Goal: Communication & Community: Participate in discussion

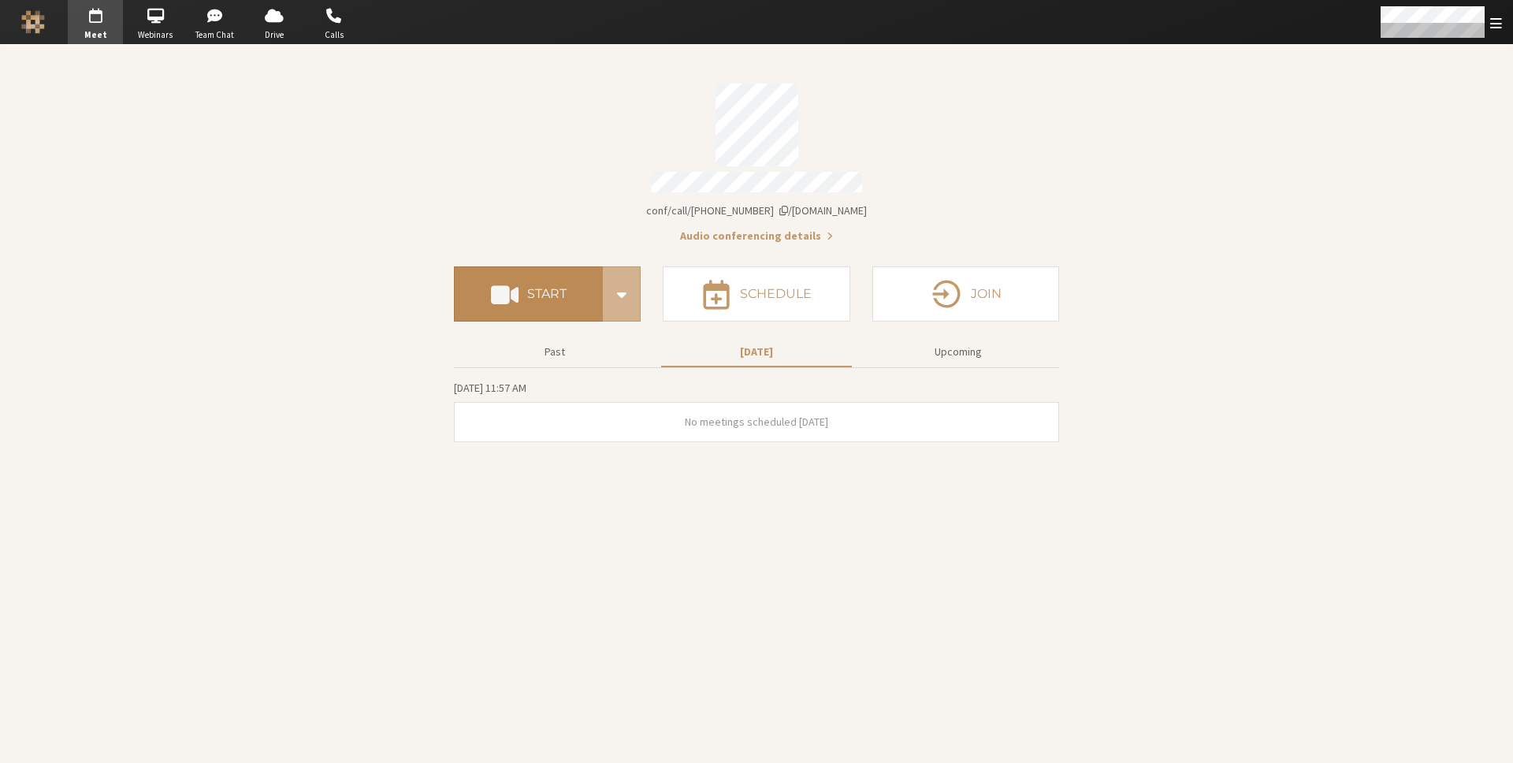
click at [503, 307] on button "Start" at bounding box center [528, 293] width 149 height 55
click at [517, 177] on div "Account details" at bounding box center [756, 184] width 605 height 25
click at [499, 151] on div "Account details" at bounding box center [756, 125] width 605 height 83
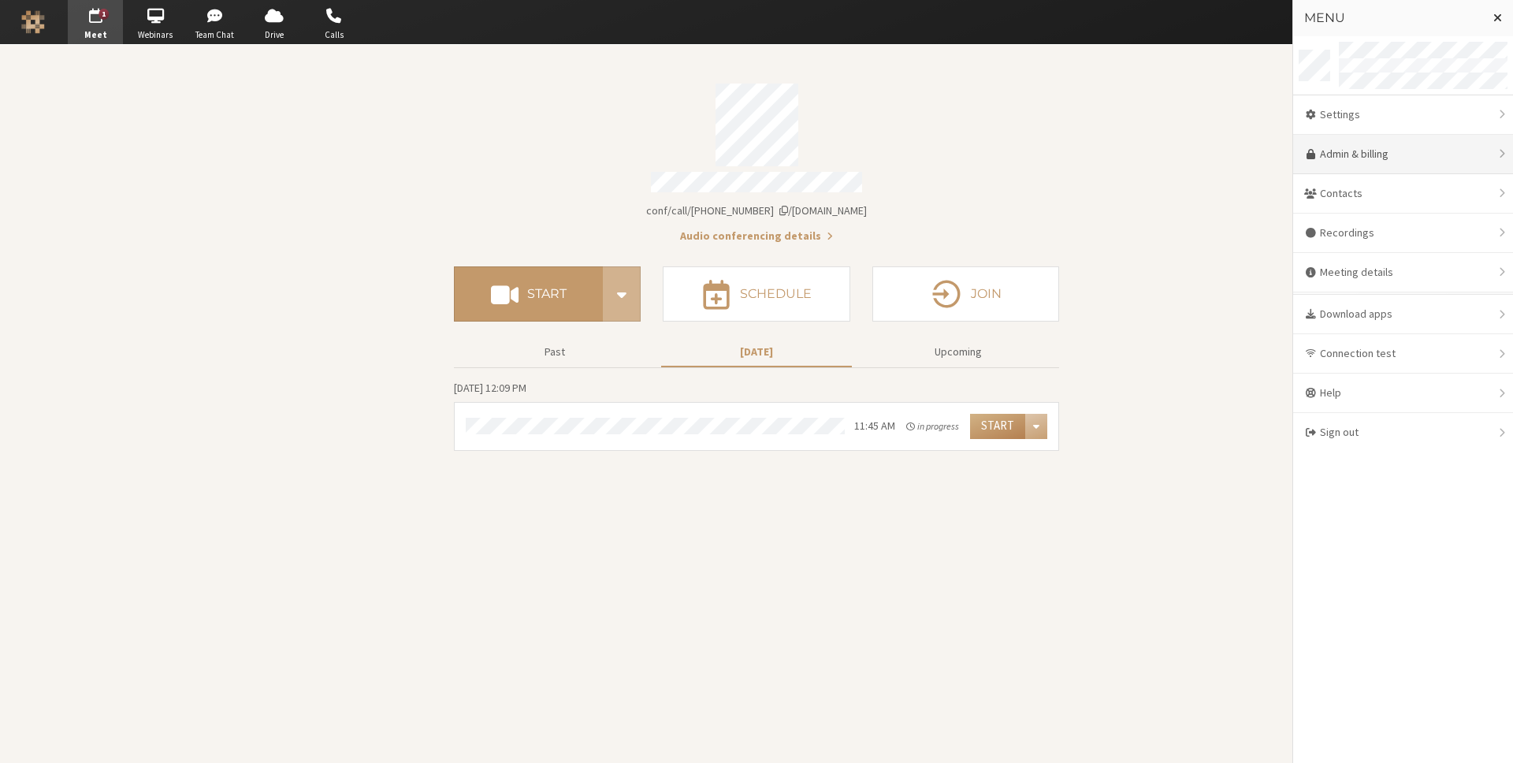
click at [1377, 162] on link "Admin & billing" at bounding box center [1403, 154] width 220 height 39
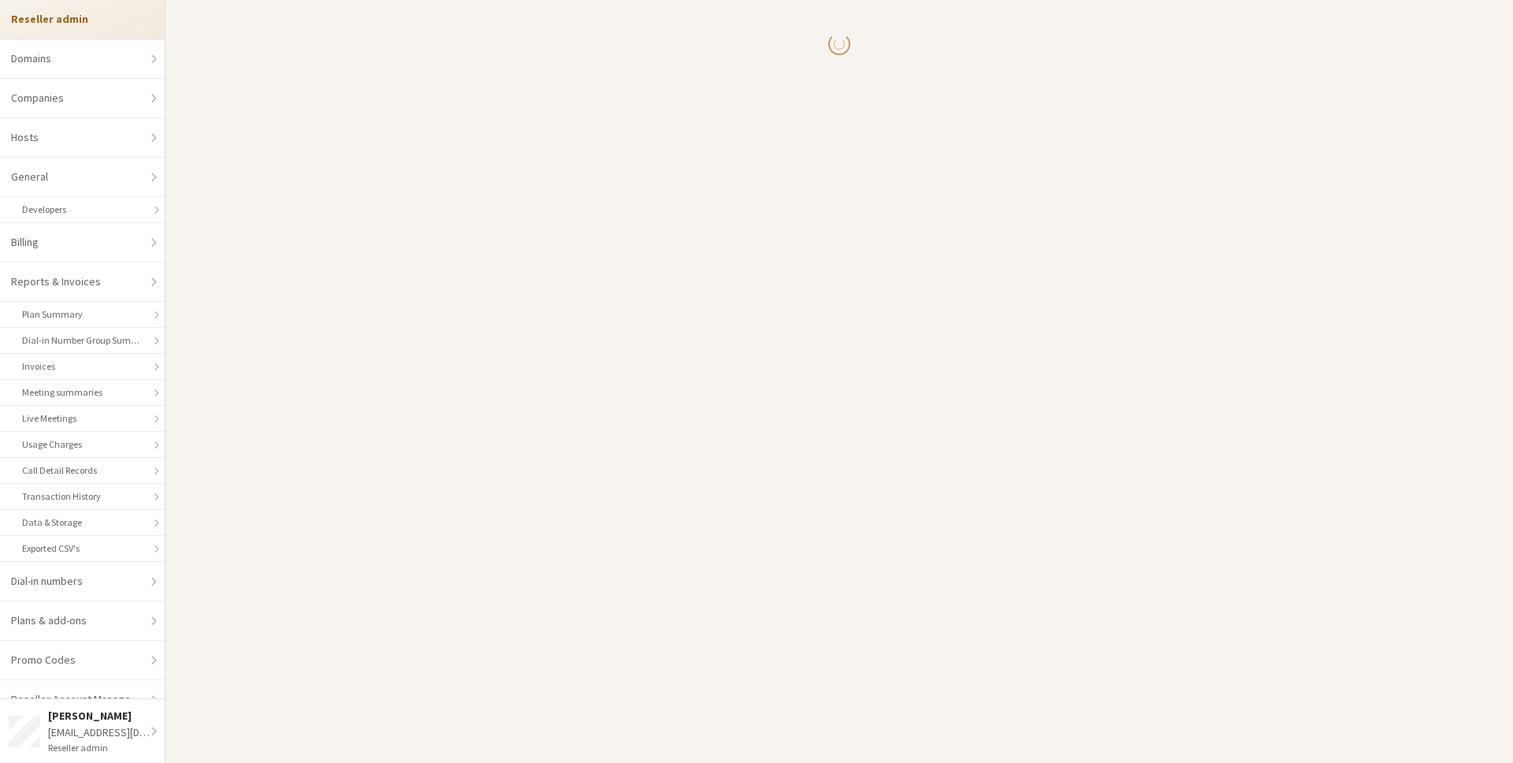
select select "10"
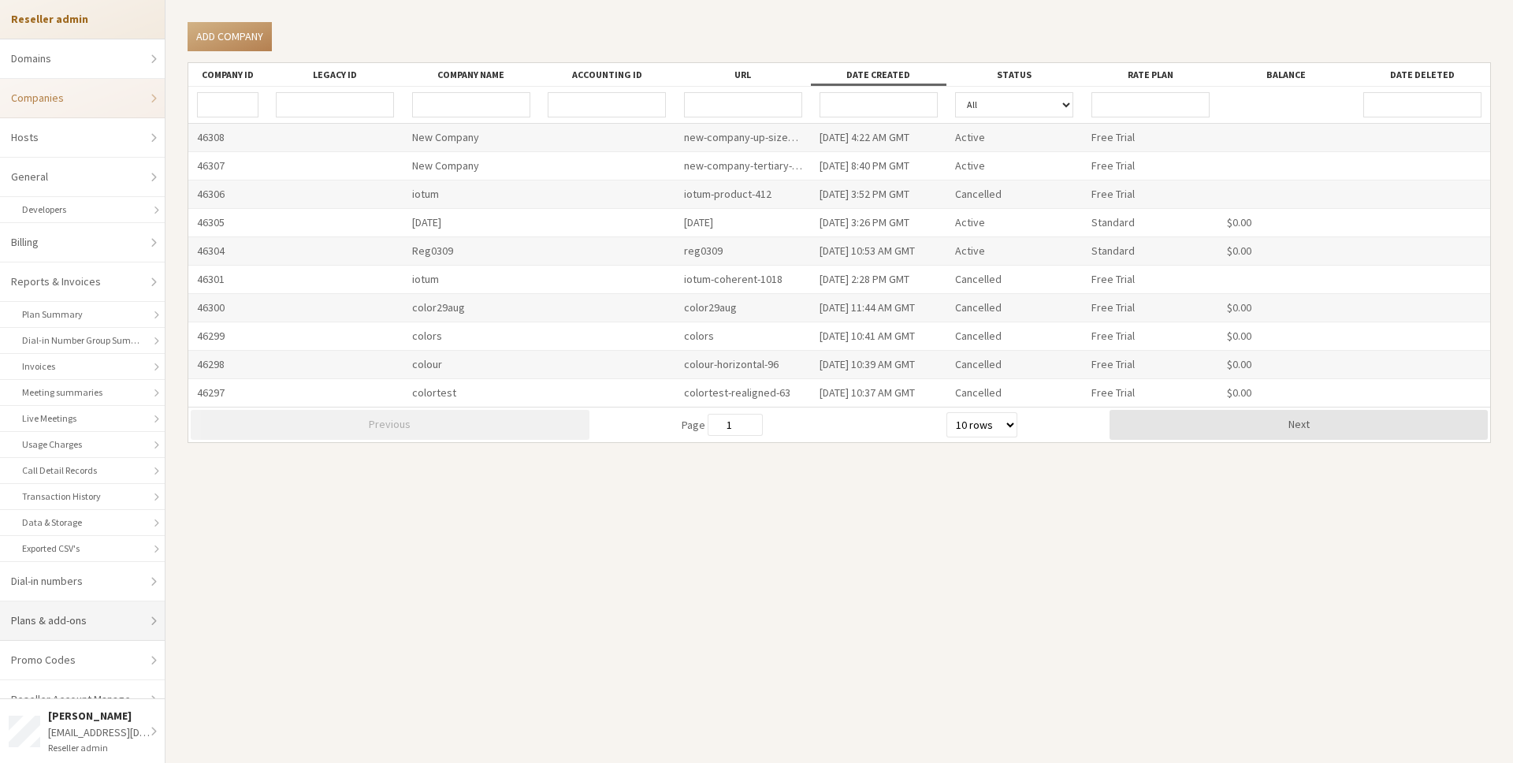
click at [89, 629] on link "Plans & add-ons" at bounding box center [82, 620] width 165 height 39
select select "20"
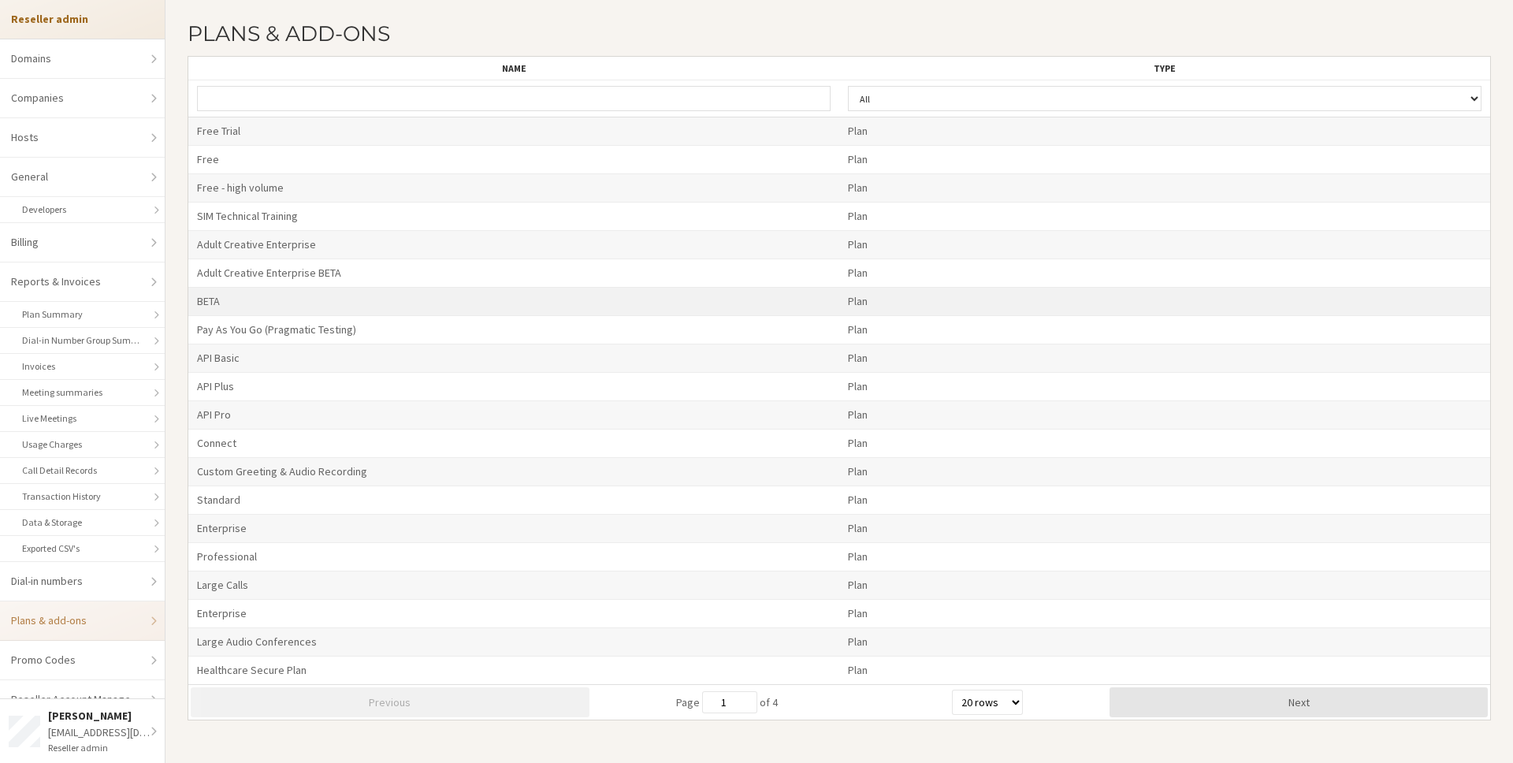
click at [334, 304] on div "BETA" at bounding box center [513, 302] width 651 height 28
select select "20"
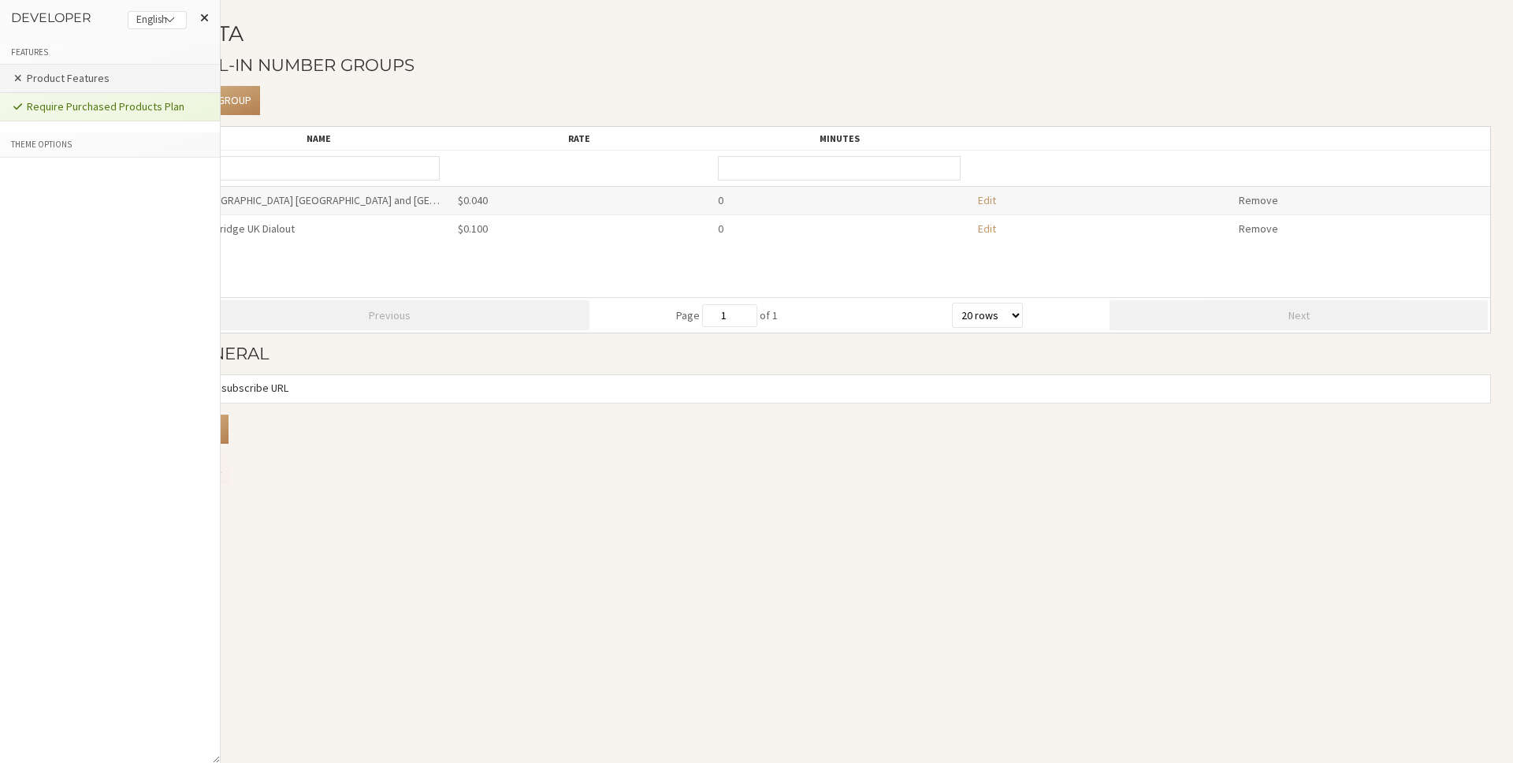
click at [125, 80] on li "Product Features" at bounding box center [110, 79] width 220 height 28
select select "20"
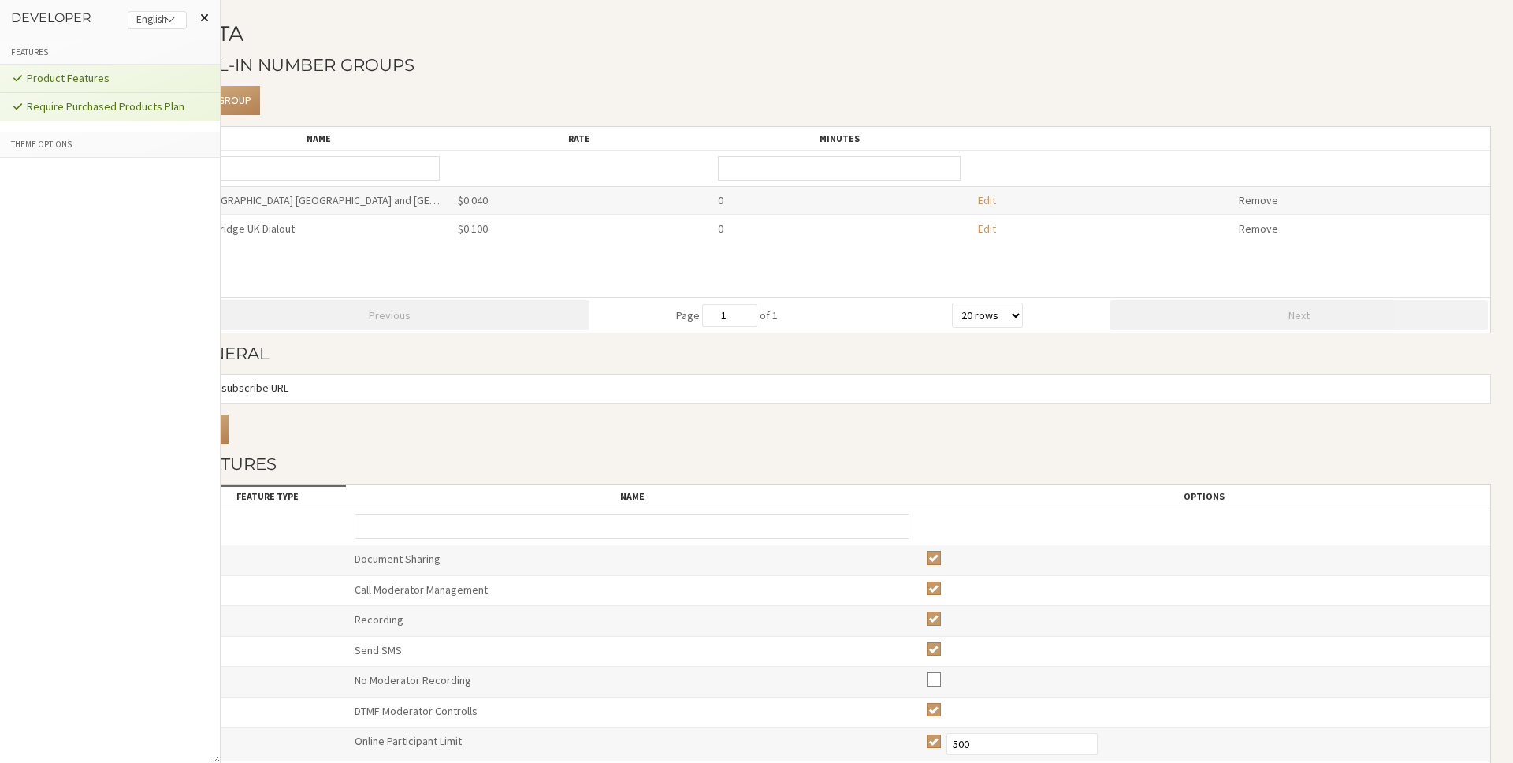
click at [203, 15] on span at bounding box center [204, 17] width 9 height 13
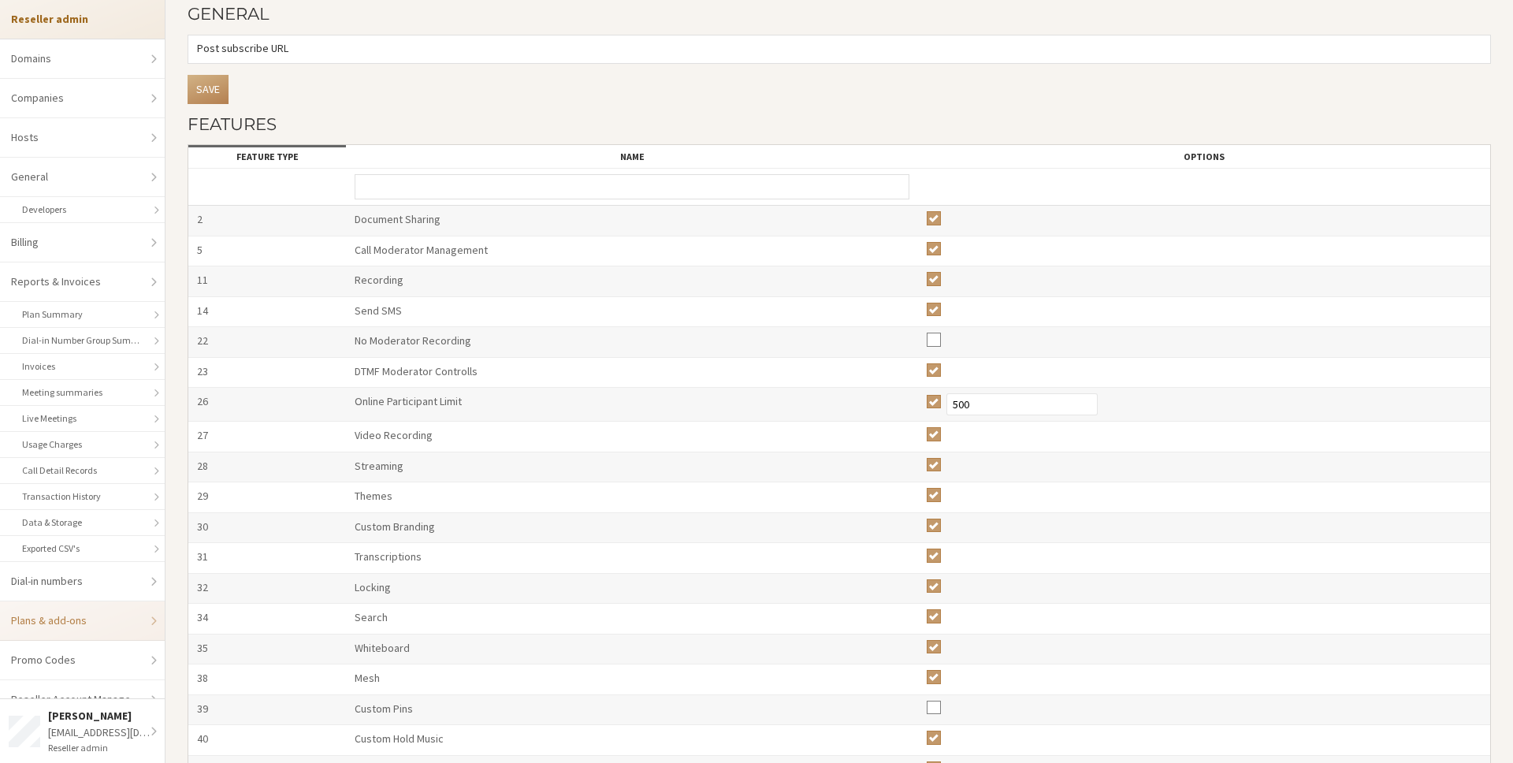
scroll to position [340, 0]
click at [517, 184] on input "text" at bounding box center [632, 186] width 555 height 25
type input "S"
checkbox input "true"
checkbox input "false"
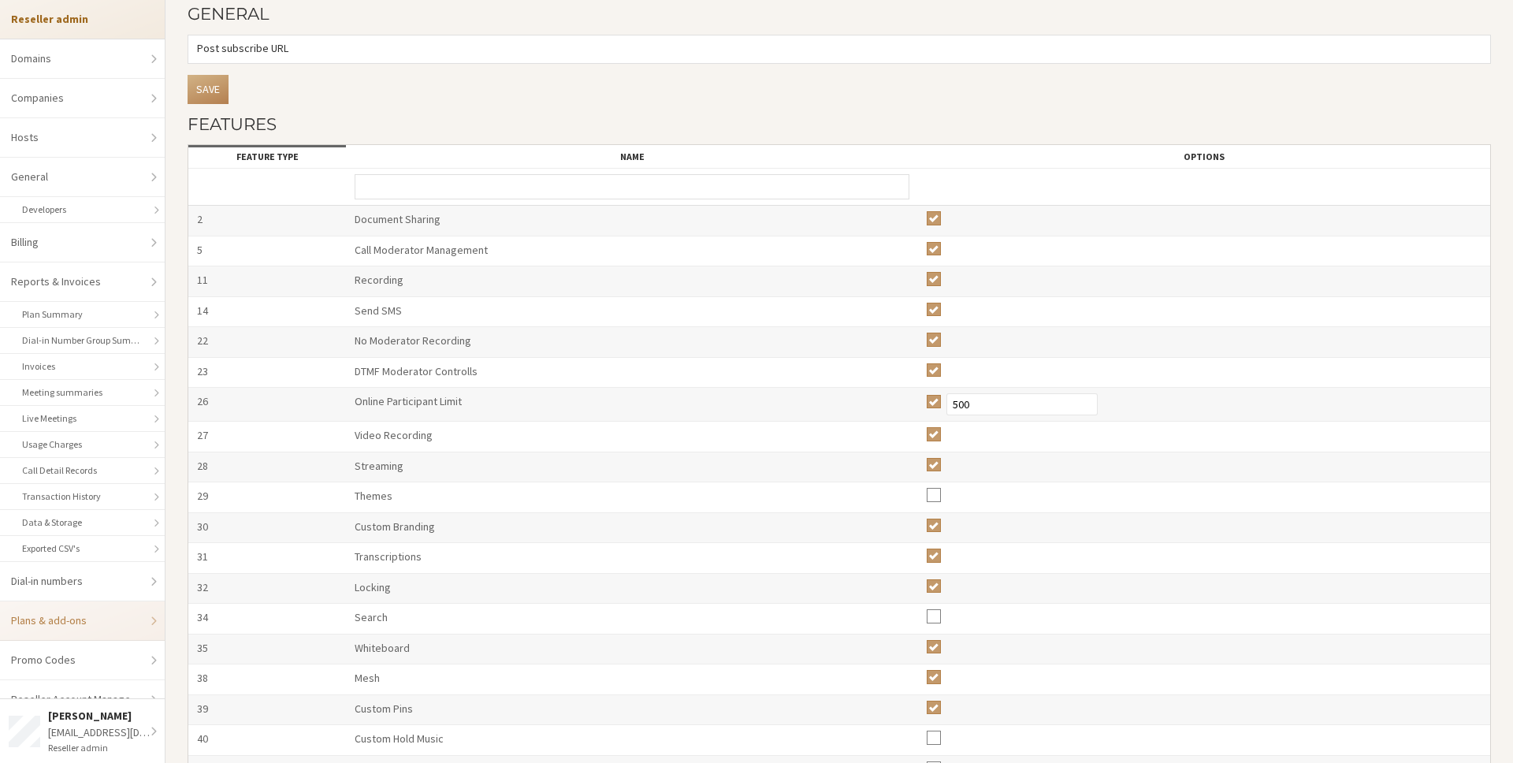
checkbox input "false"
checkbox input "true"
checkbox input "false"
type input "SI"
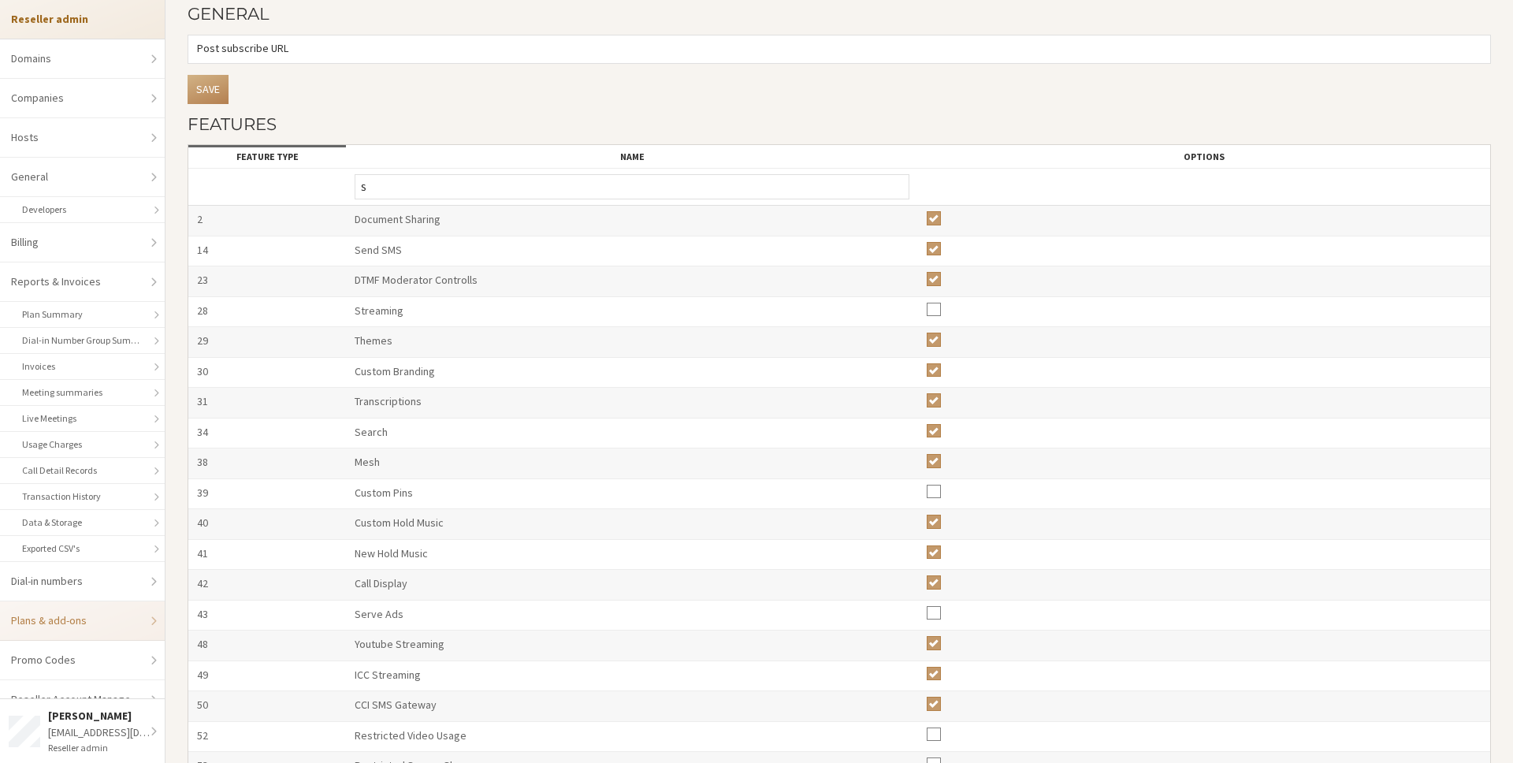
checkbox input "false"
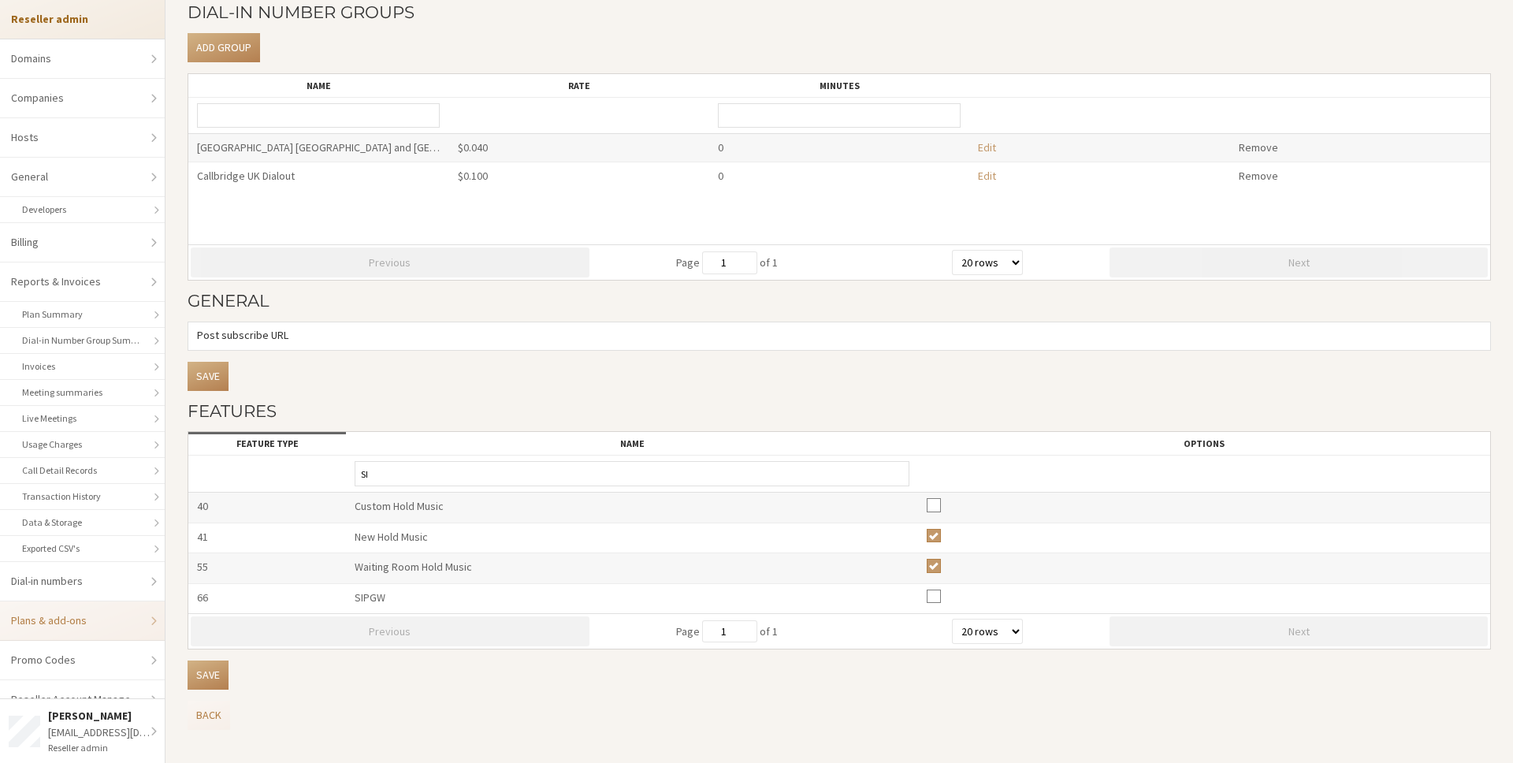
type input "SIP"
checkbox input "false"
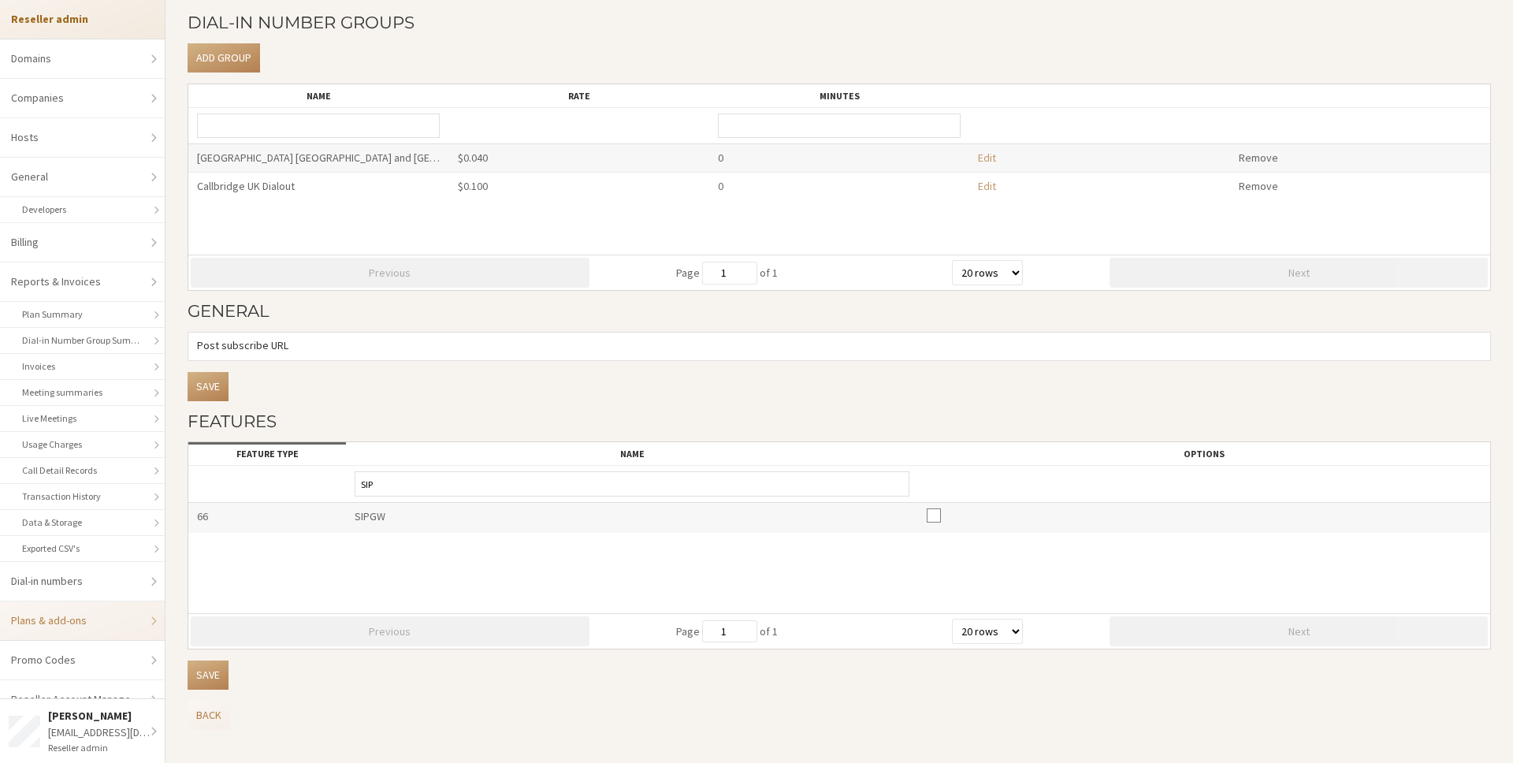
scroll to position [43, 0]
type input "SIP"
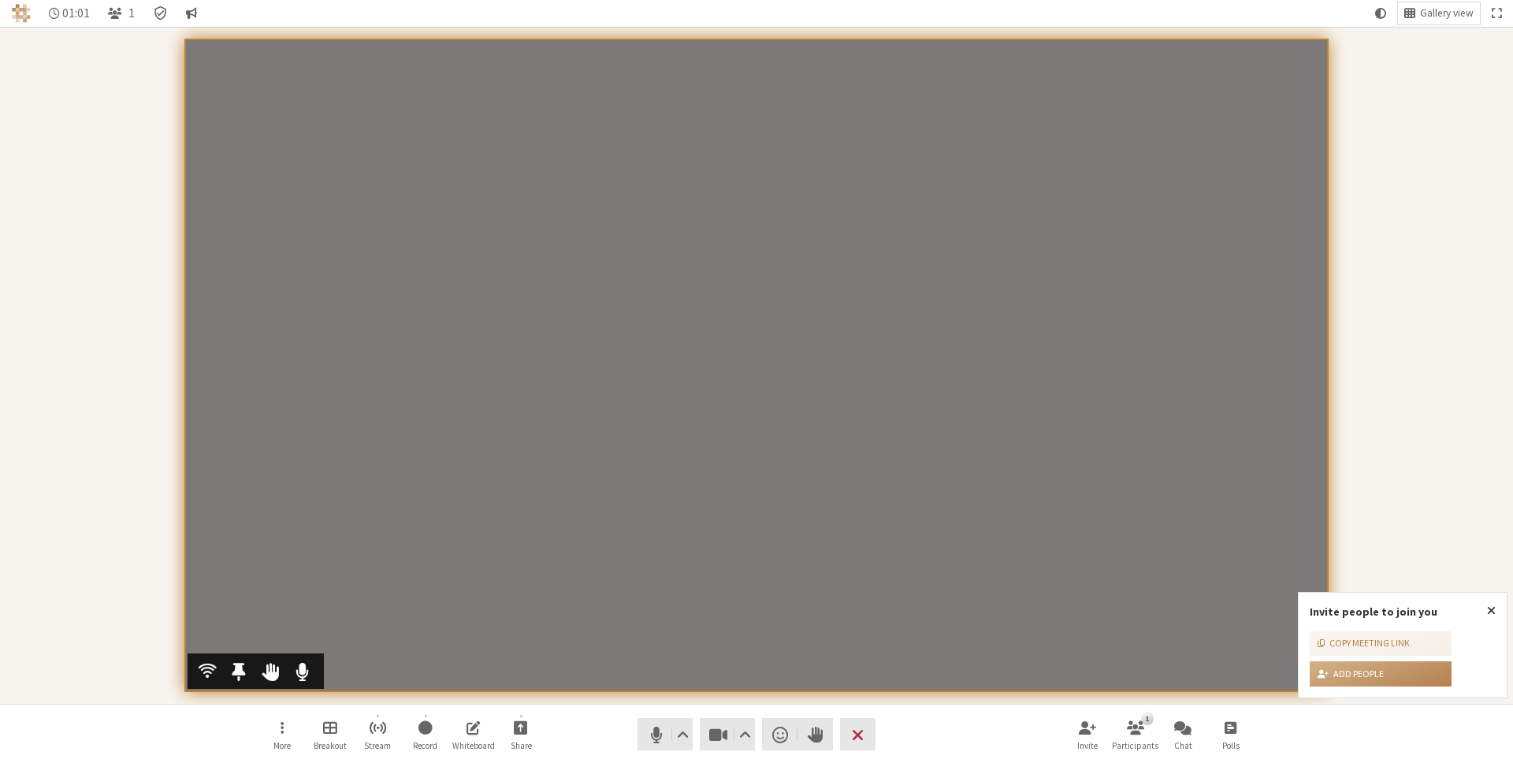
click at [645, 165] on video "Participants" at bounding box center [756, 365] width 1143 height 652
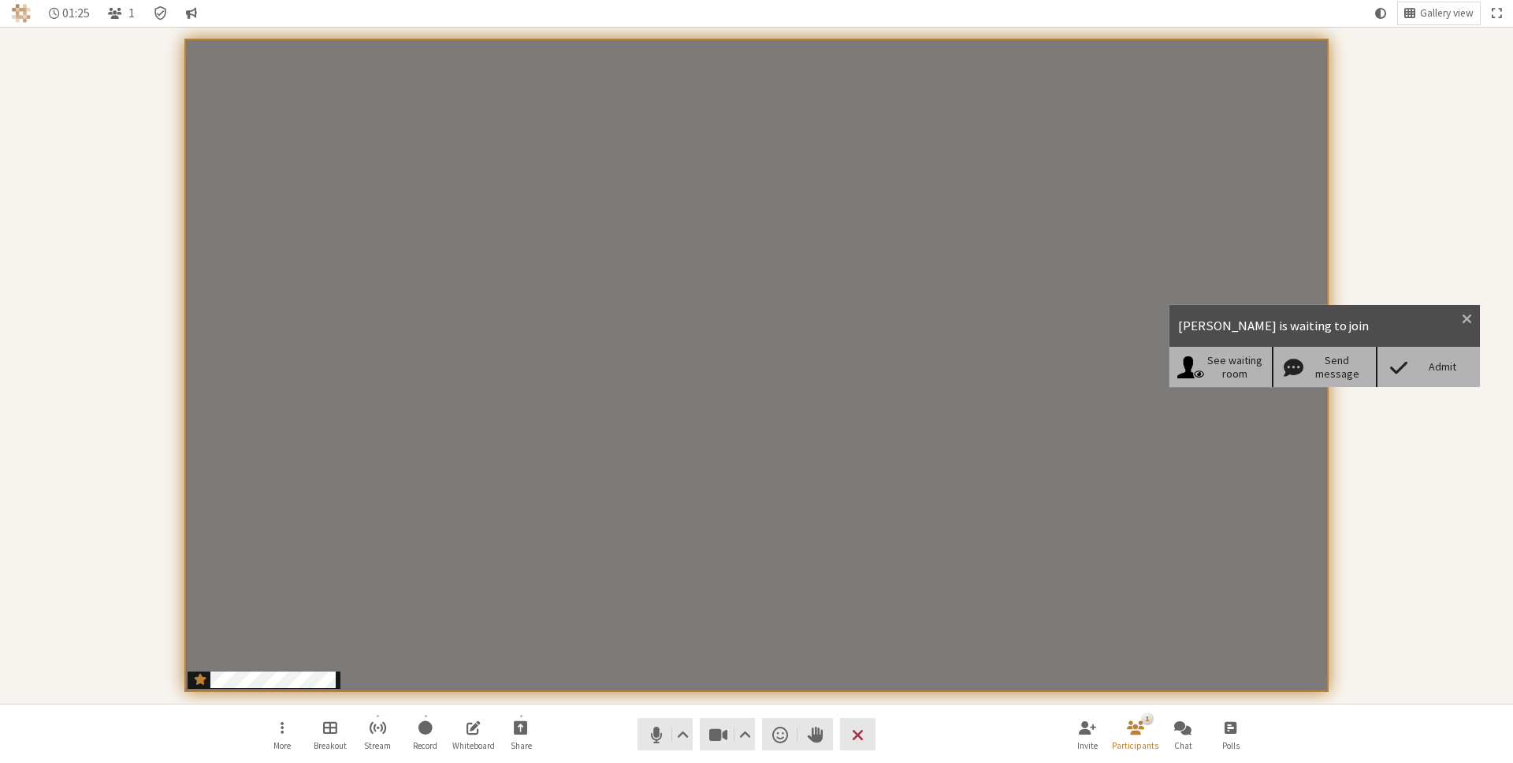
click at [1429, 362] on div "Admit" at bounding box center [1442, 366] width 61 height 13
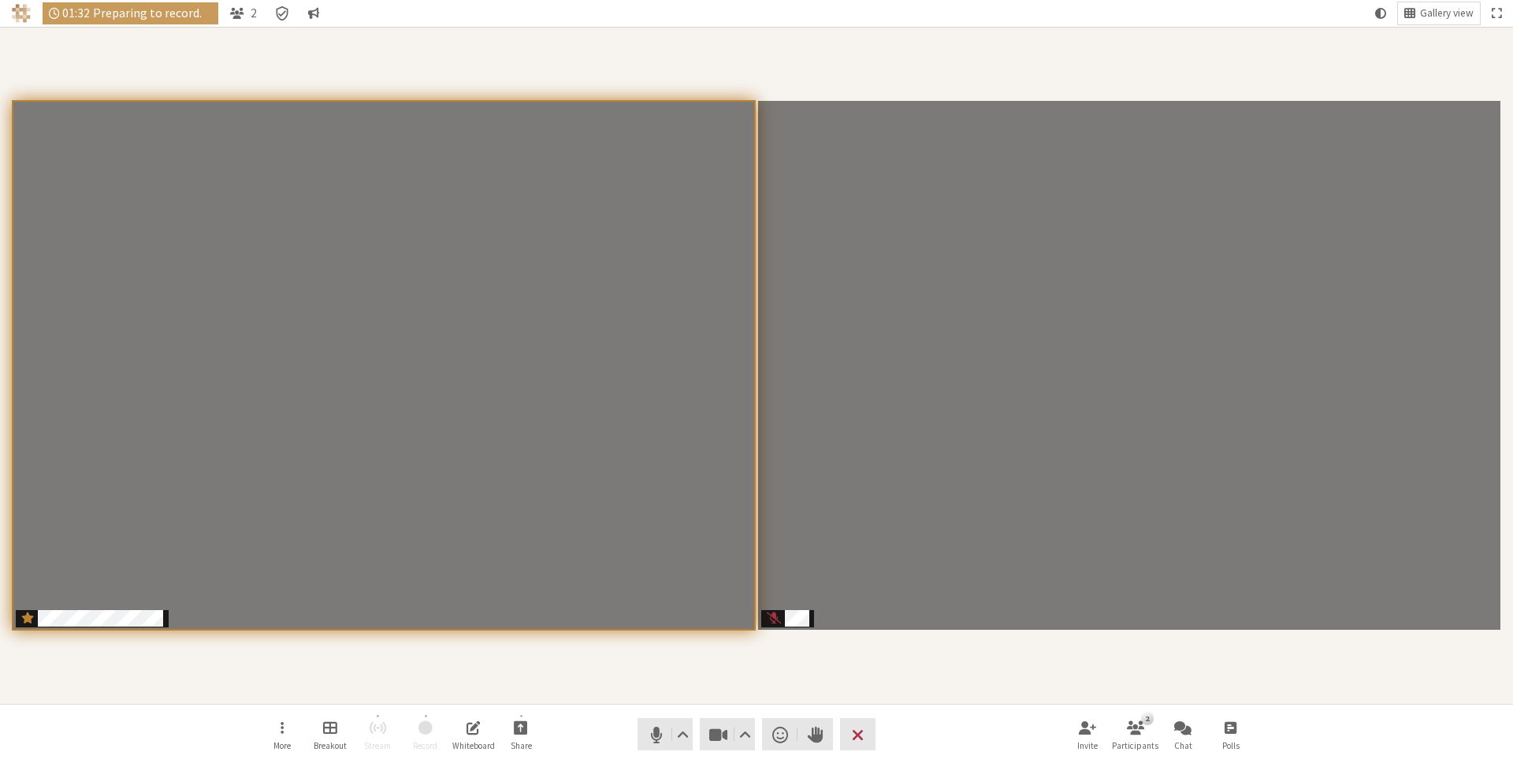
click at [1078, 651] on div "Participants" at bounding box center [756, 365] width 1491 height 655
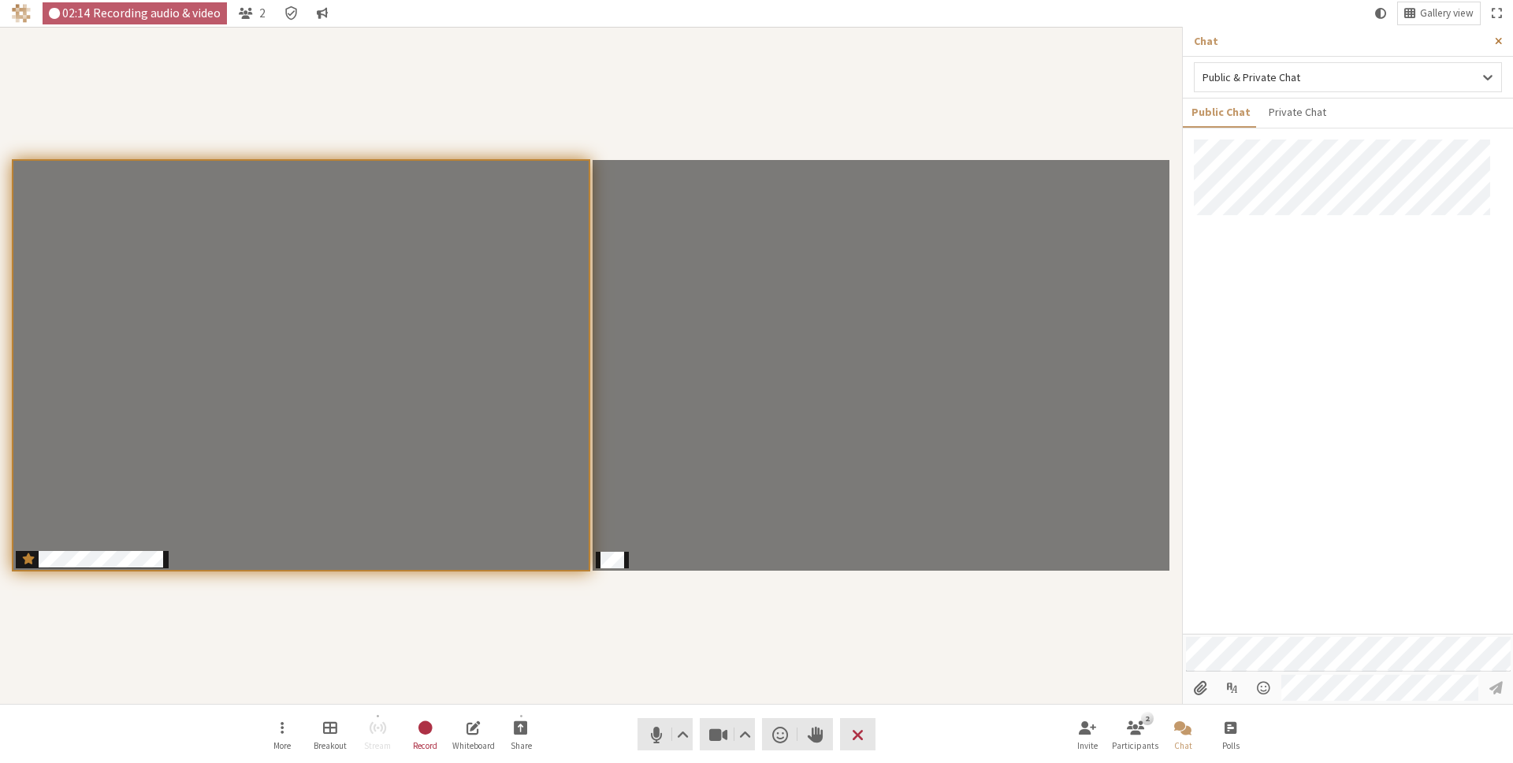
click at [1500, 38] on span "Close sidebar" at bounding box center [1498, 41] width 7 height 12
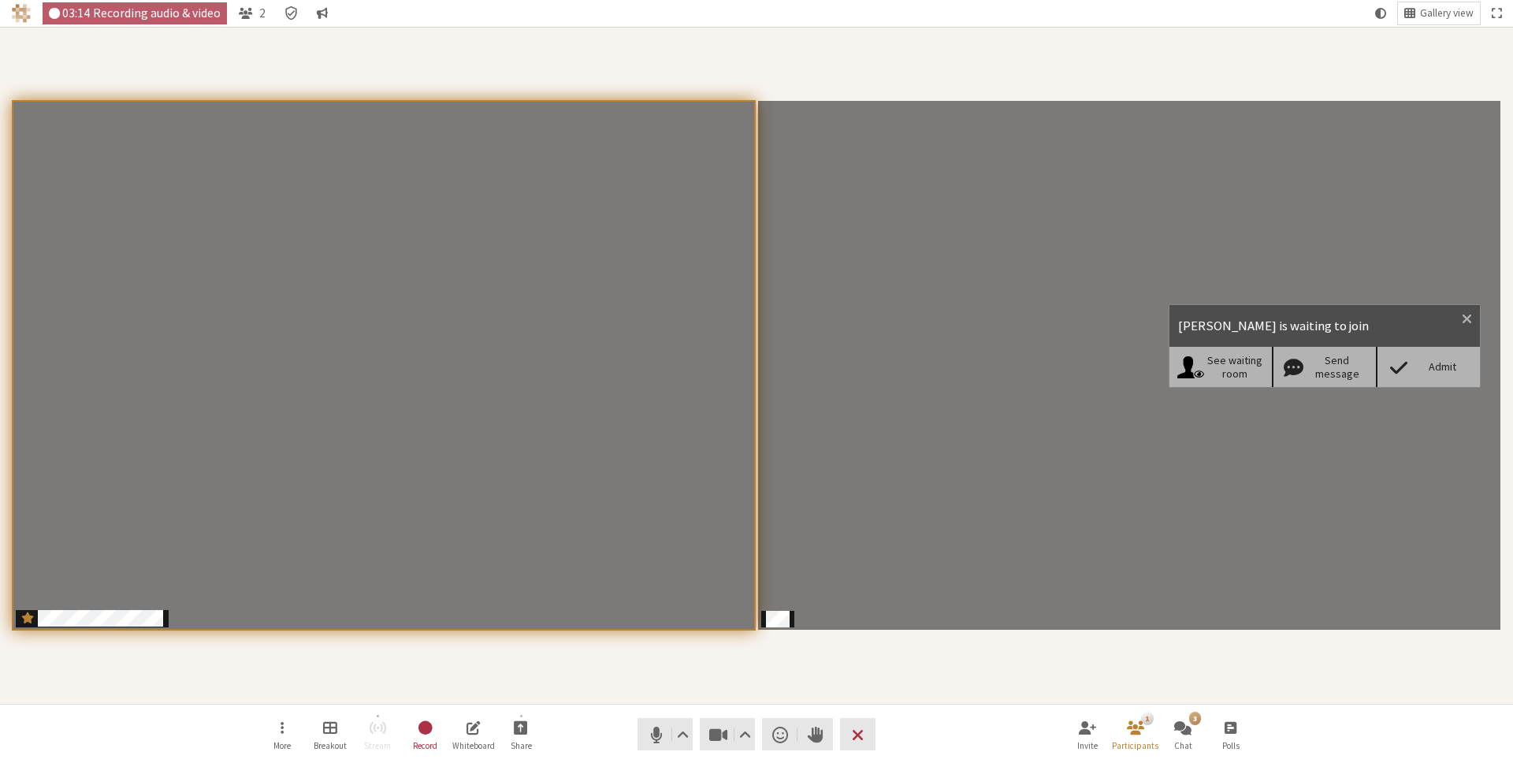
click at [1430, 369] on div "Admit" at bounding box center [1442, 366] width 61 height 13
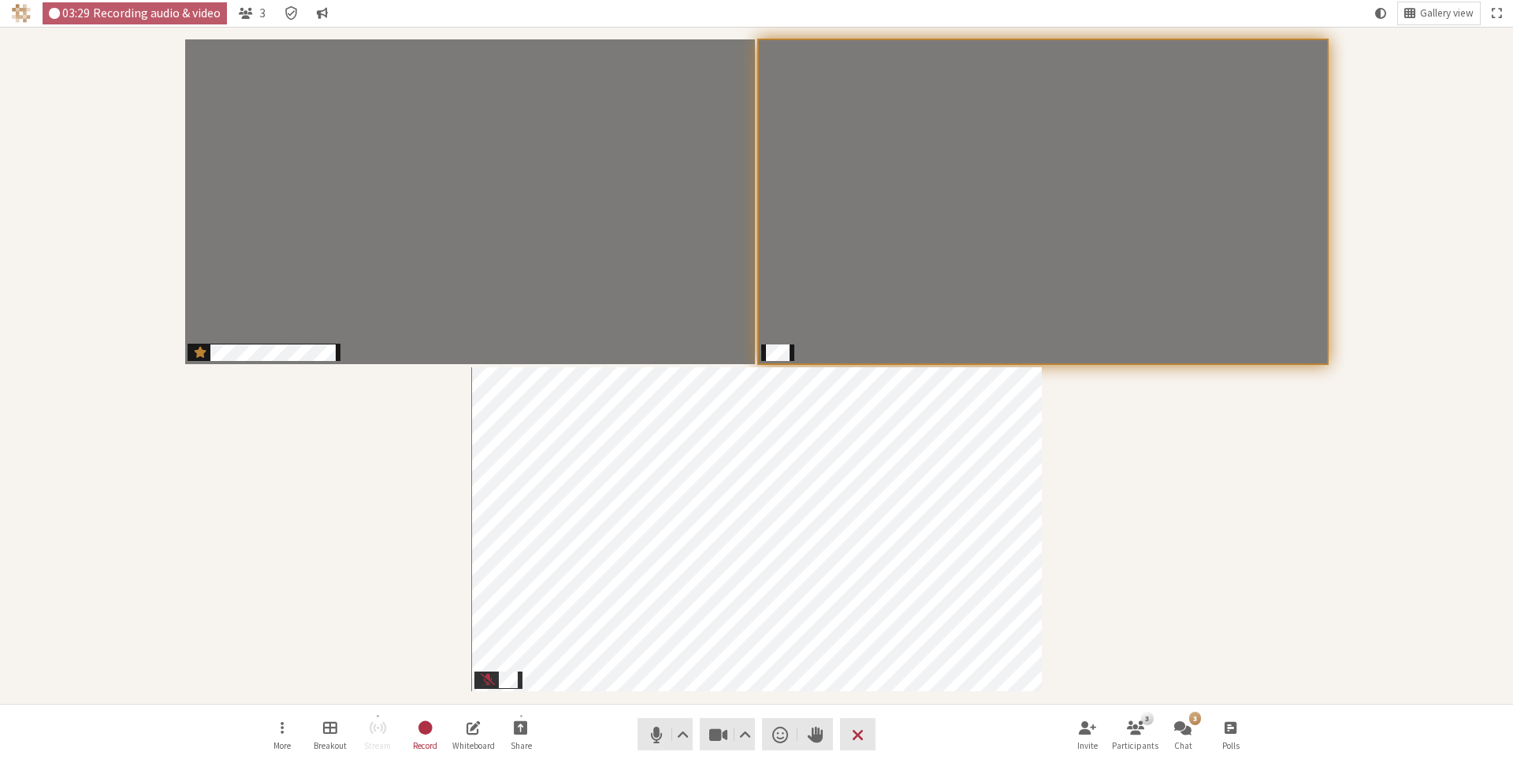
click at [1379, 340] on div "Participants" at bounding box center [756, 365] width 1491 height 655
click at [1177, 461] on div "Participants" at bounding box center [756, 365] width 1491 height 655
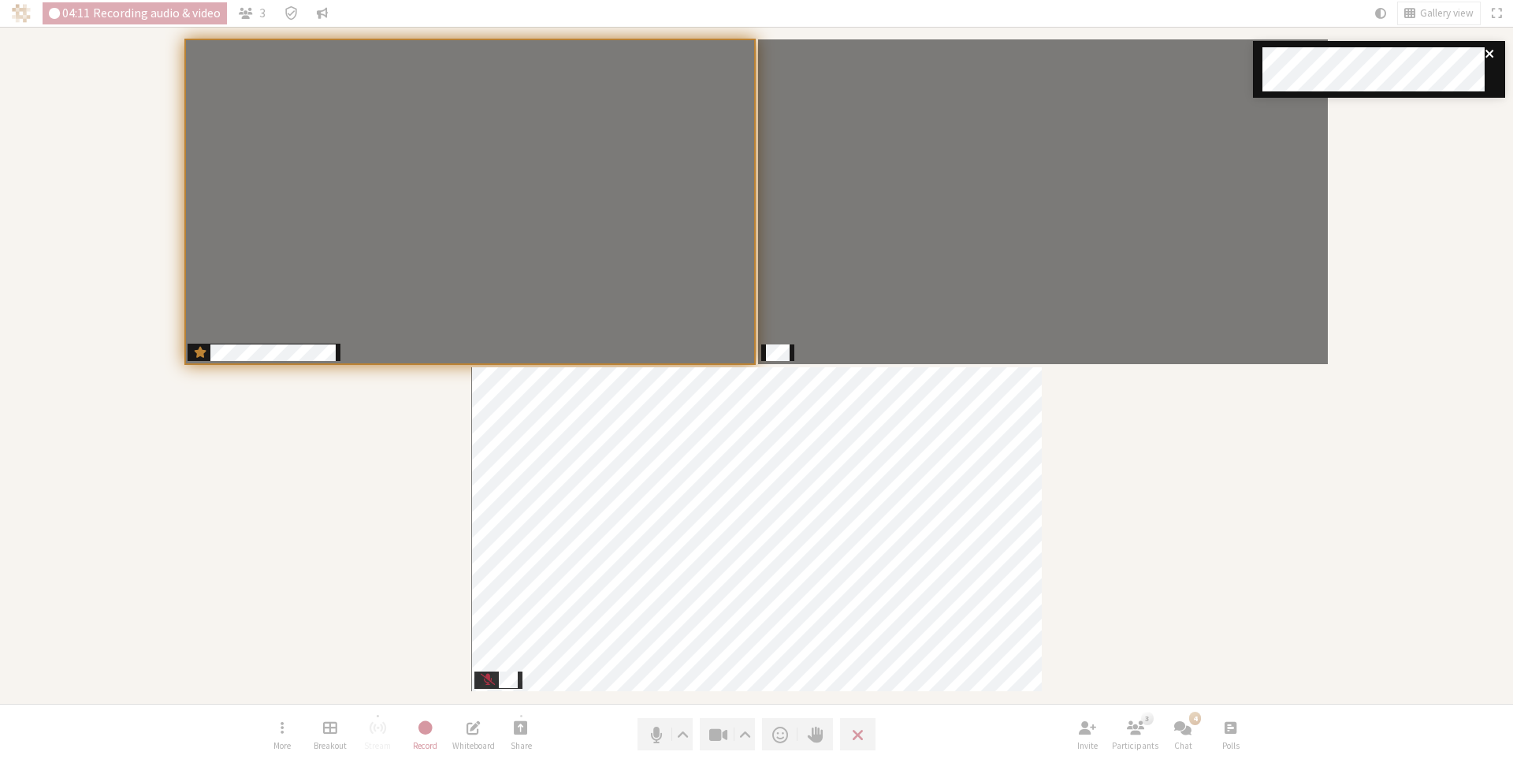
click at [1492, 53] on icon "close" at bounding box center [1490, 53] width 11 height 13
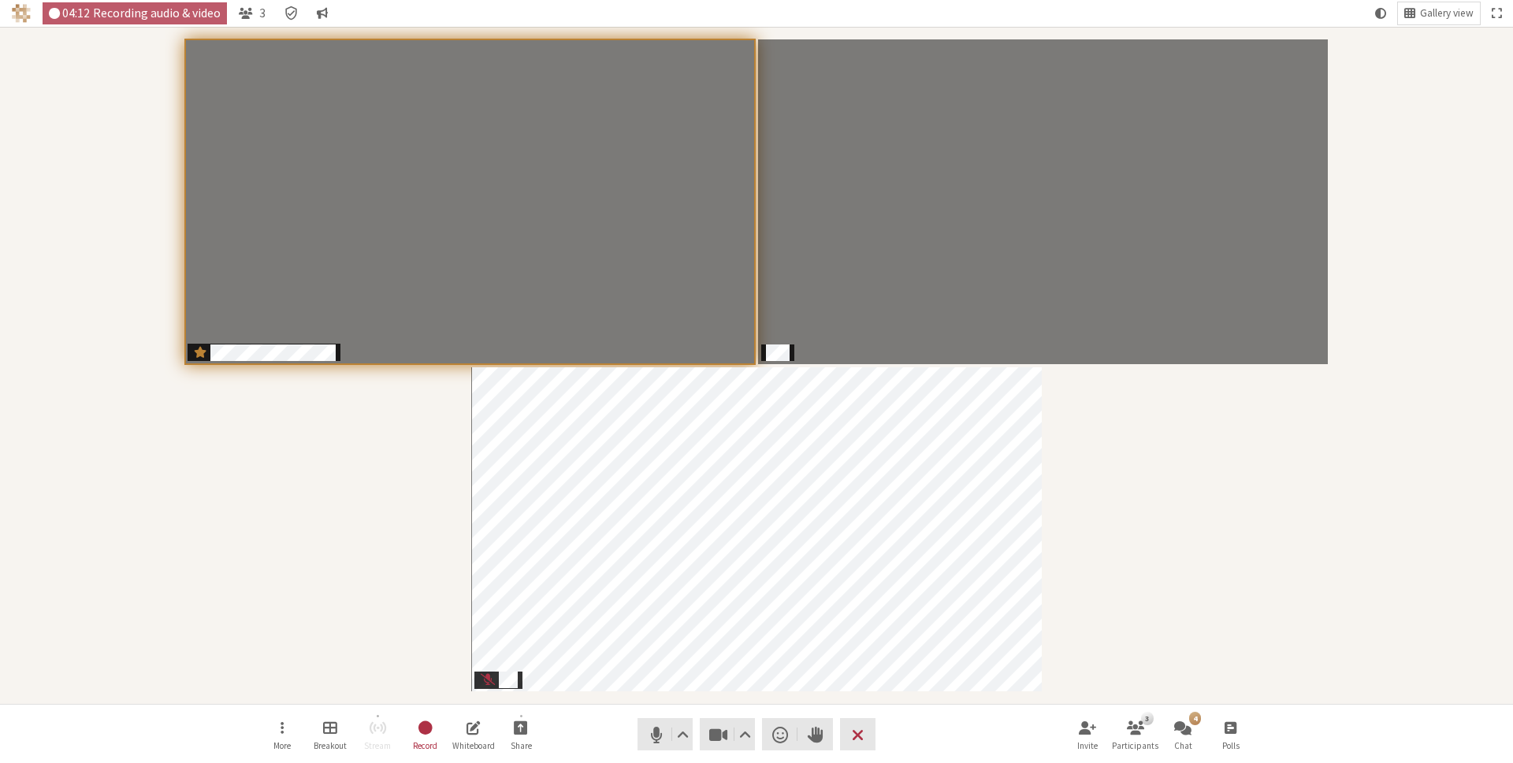
click at [1444, 108] on div "Participants" at bounding box center [756, 365] width 1491 height 655
click at [1229, 611] on div "Participants" at bounding box center [756, 365] width 1491 height 655
click at [1206, 608] on div "Participants" at bounding box center [756, 365] width 1491 height 655
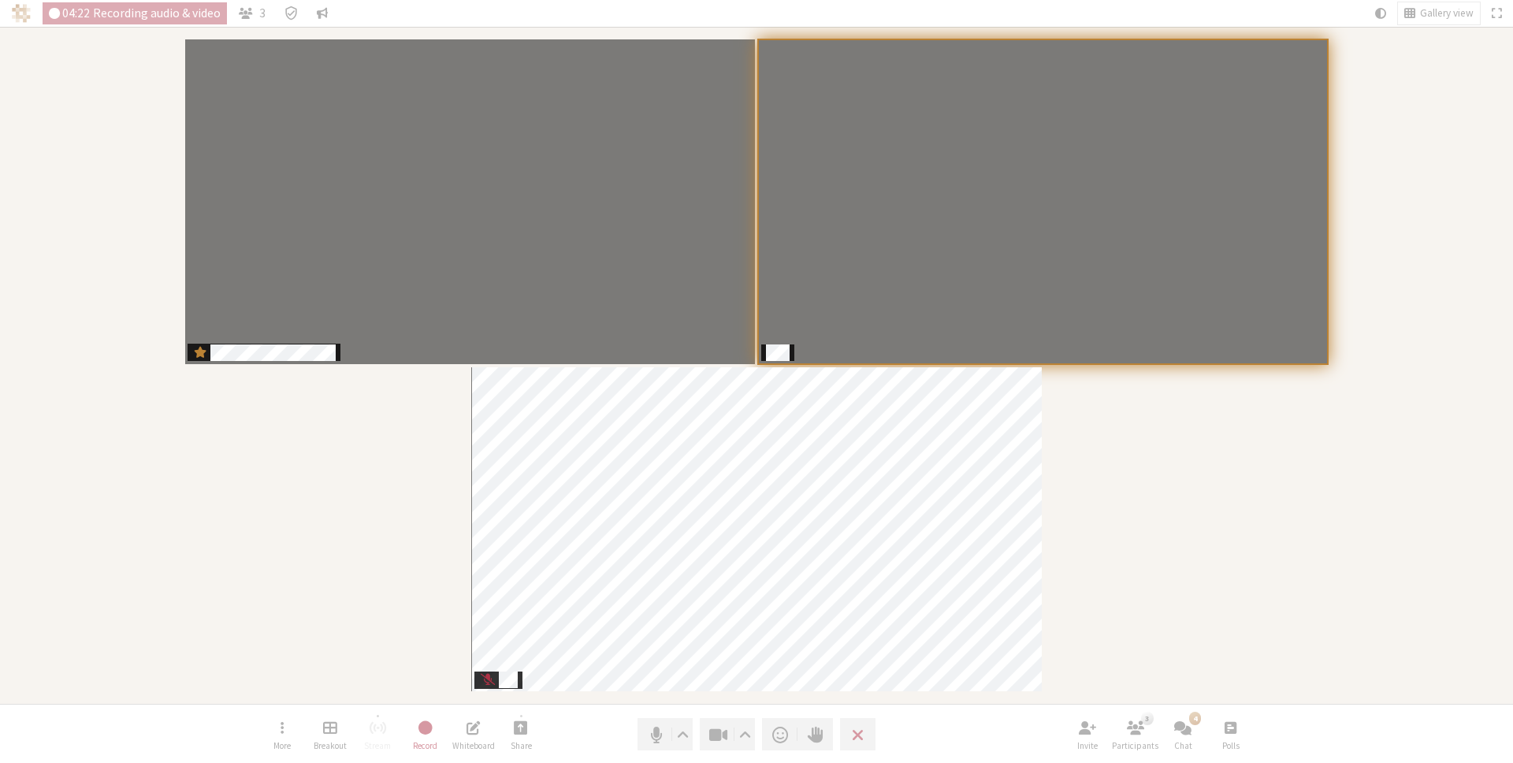
click at [1206, 608] on div "Participants" at bounding box center [756, 365] width 1491 height 655
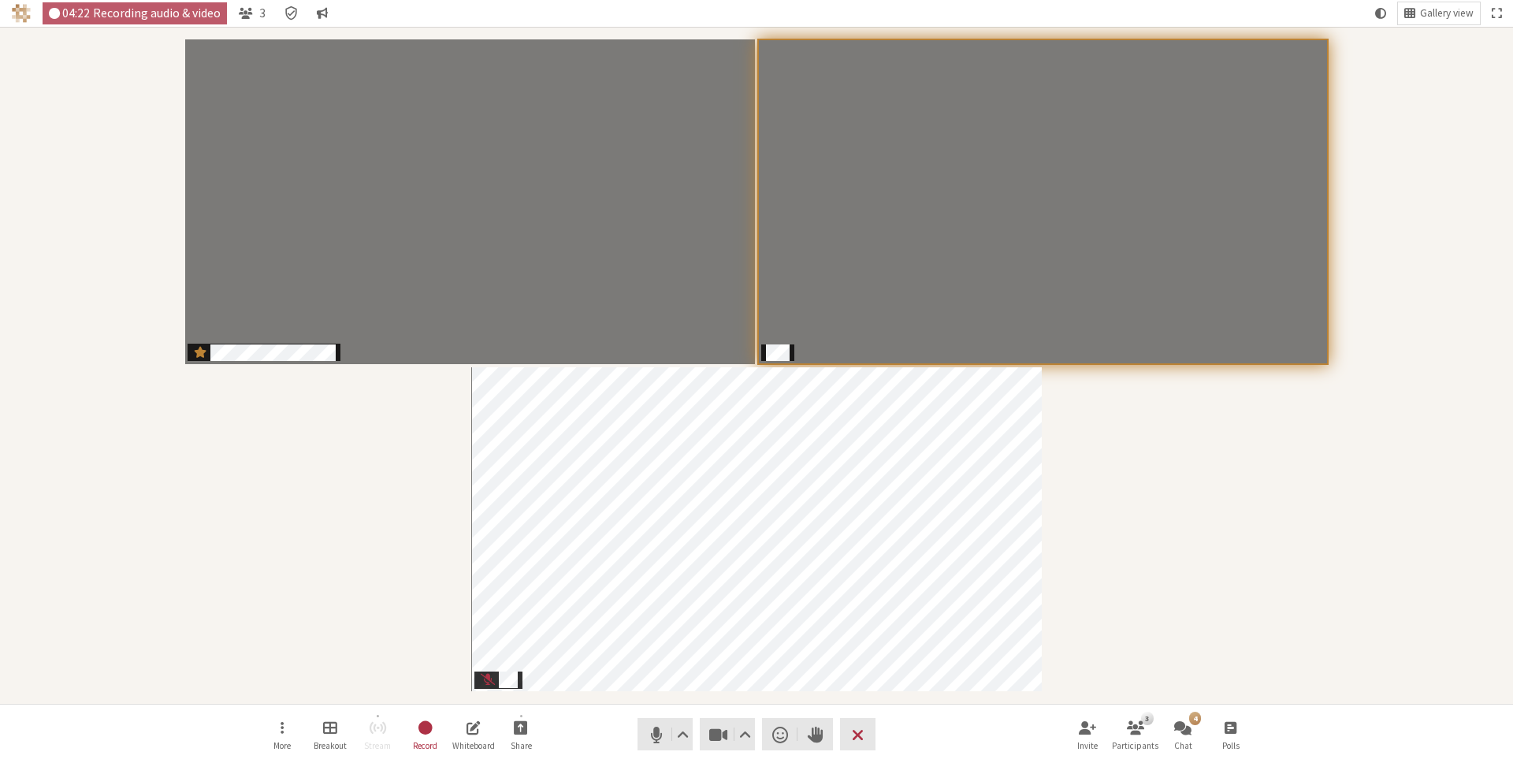
click at [1206, 608] on div "Participants" at bounding box center [756, 365] width 1491 height 655
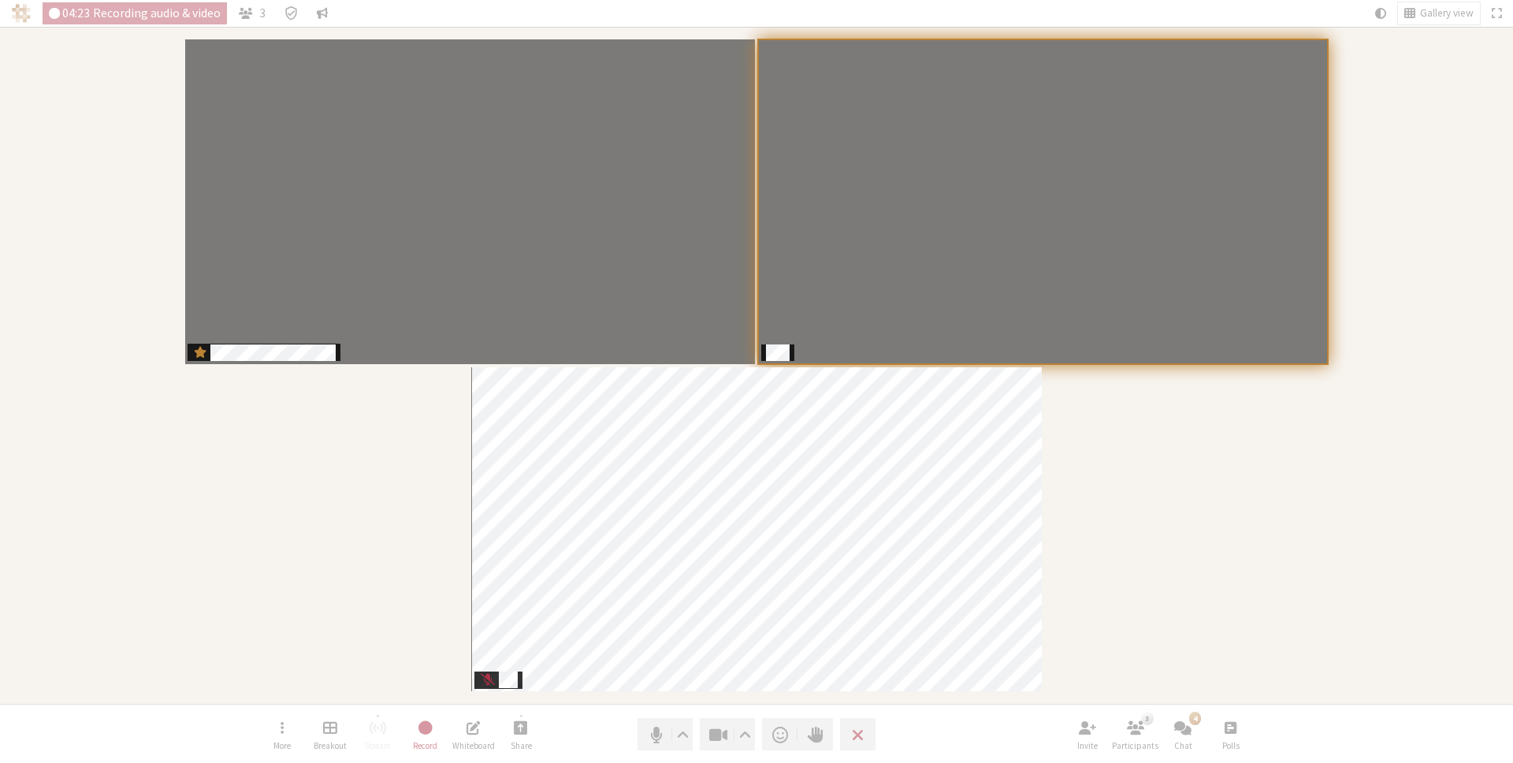
click at [1206, 608] on div "Participants" at bounding box center [756, 365] width 1491 height 655
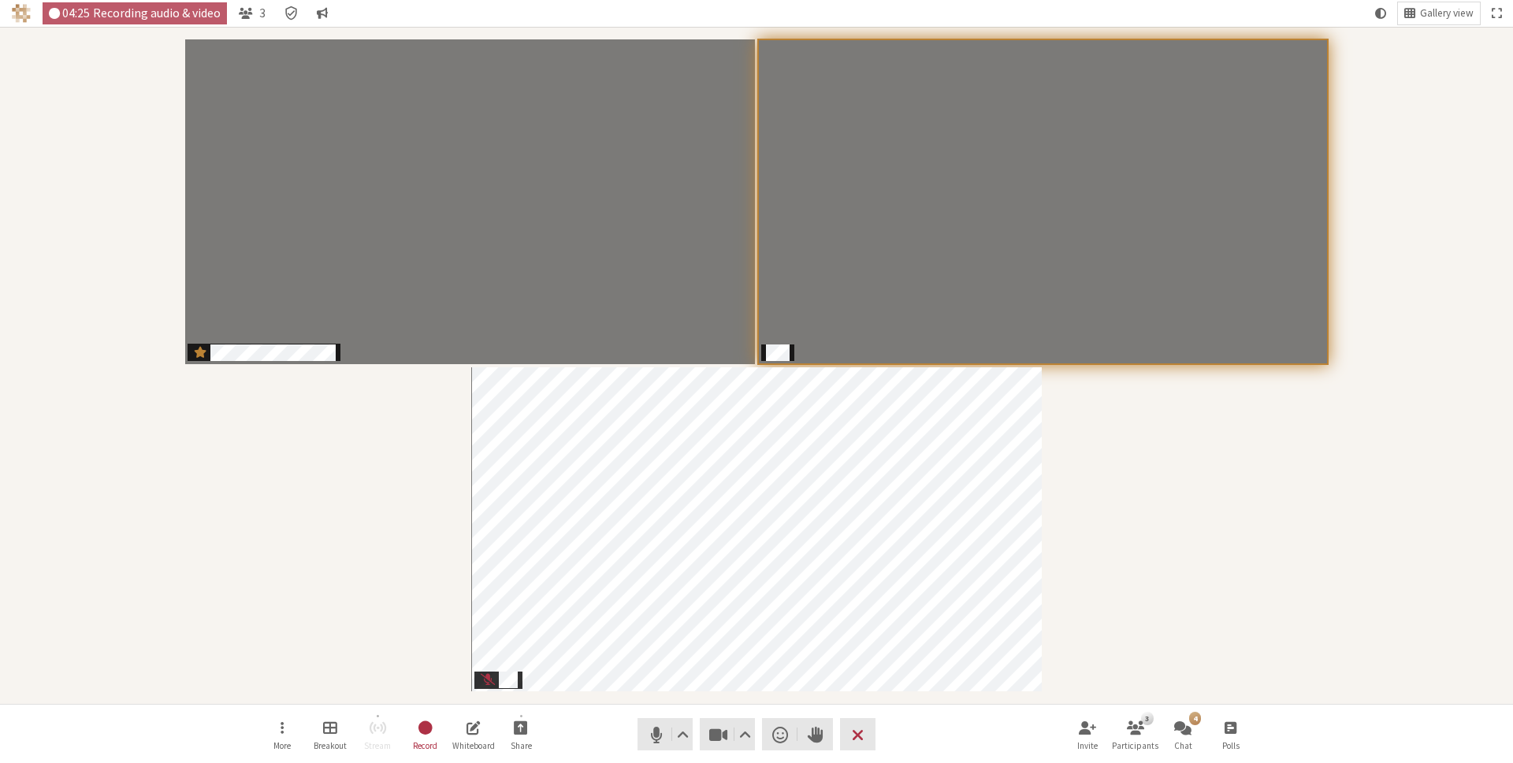
click at [1138, 594] on div "Participants" at bounding box center [756, 365] width 1491 height 655
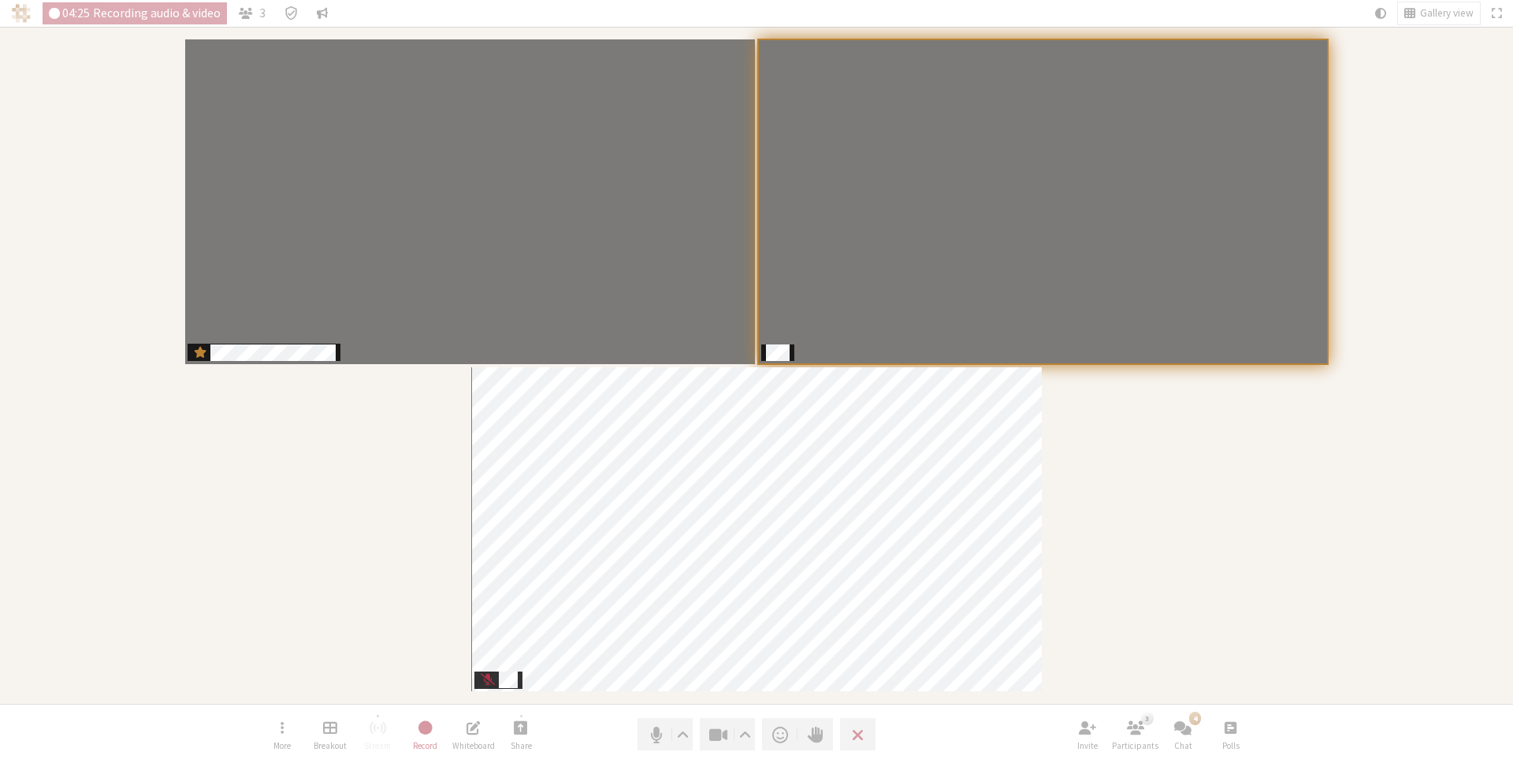
click at [1138, 594] on div "Participants" at bounding box center [756, 365] width 1491 height 655
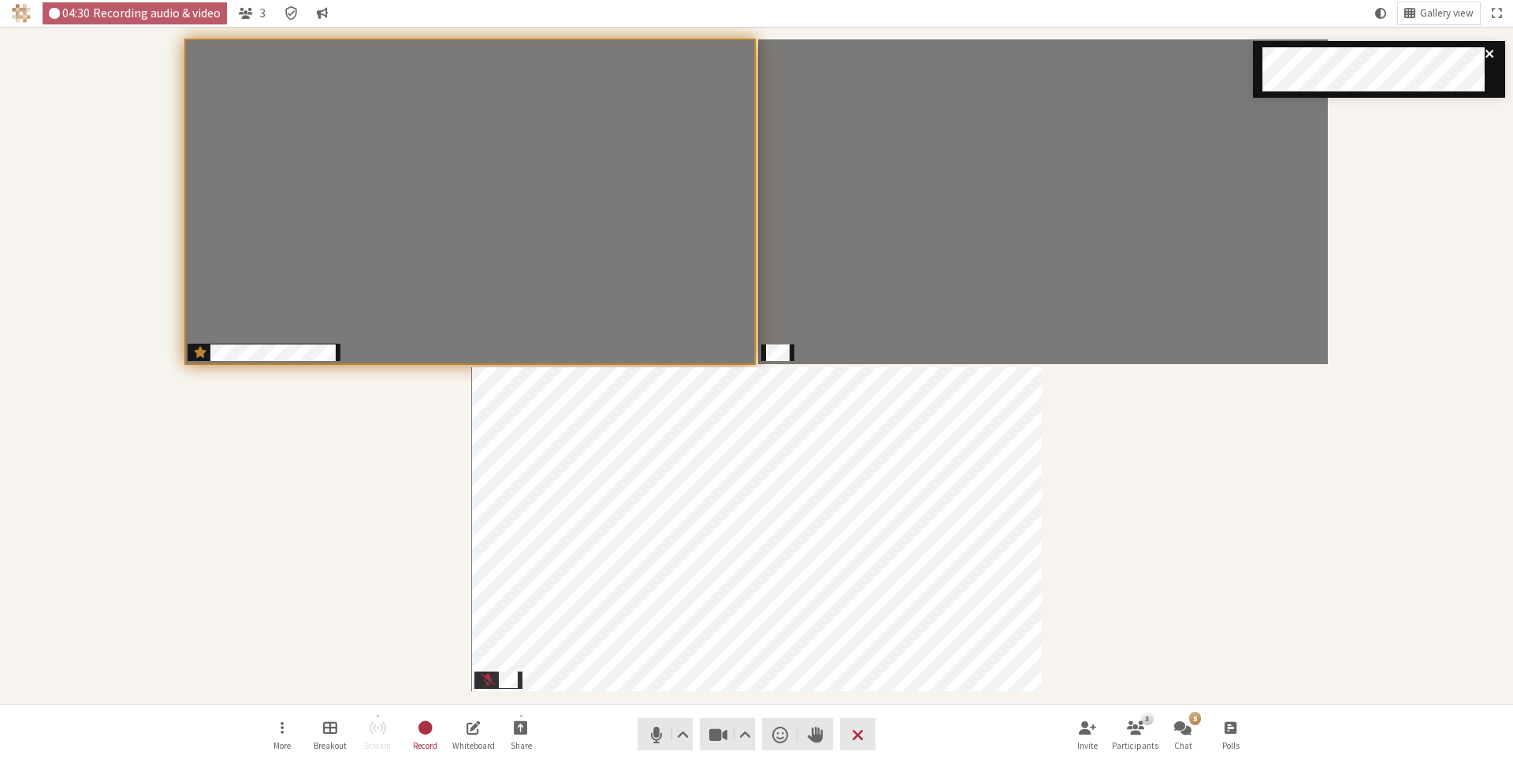
click at [1485, 53] on icon "close" at bounding box center [1490, 53] width 11 height 13
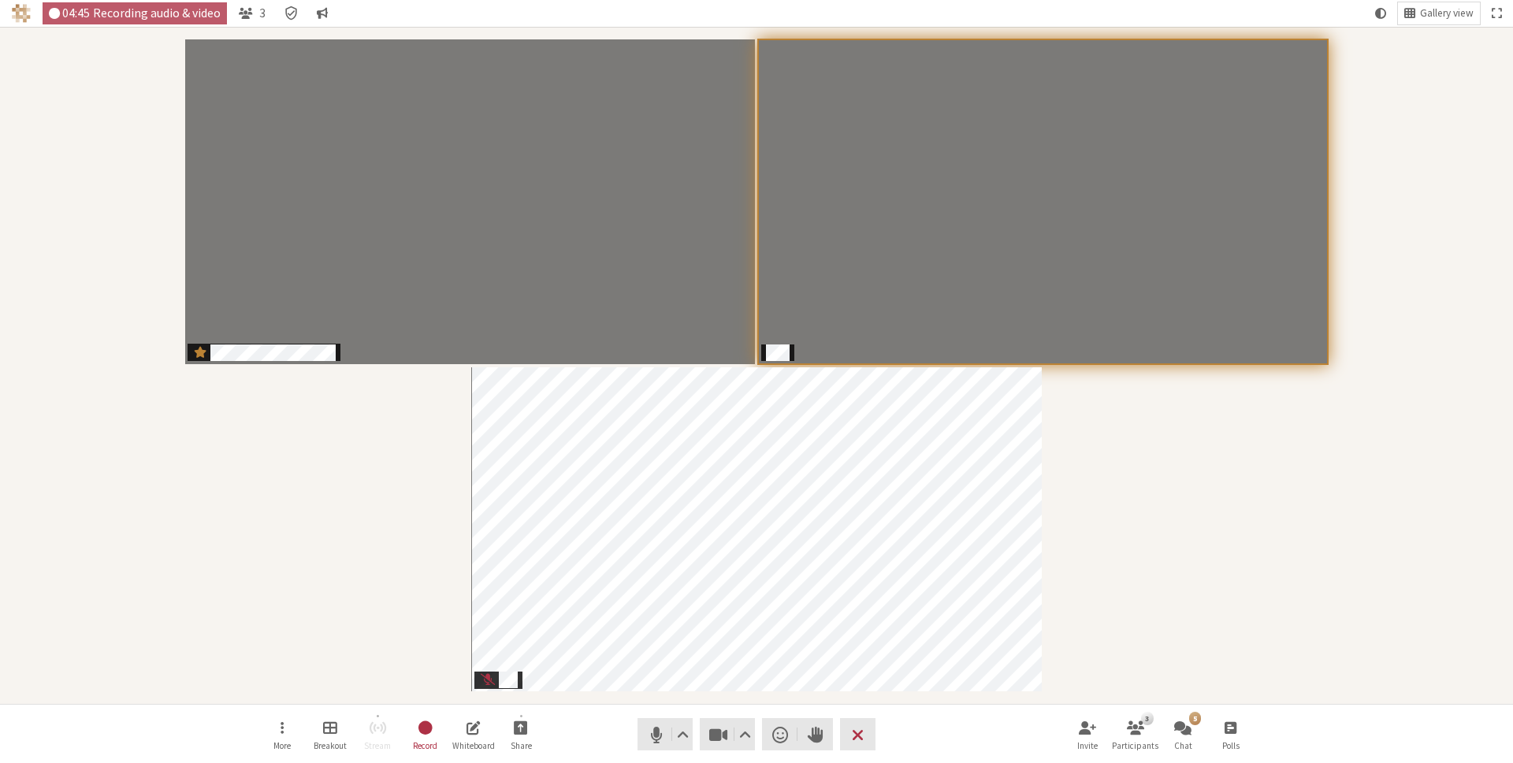
click at [409, 552] on div "Participants" at bounding box center [756, 365] width 1491 height 655
click at [1158, 437] on div "Participants" at bounding box center [756, 365] width 1491 height 655
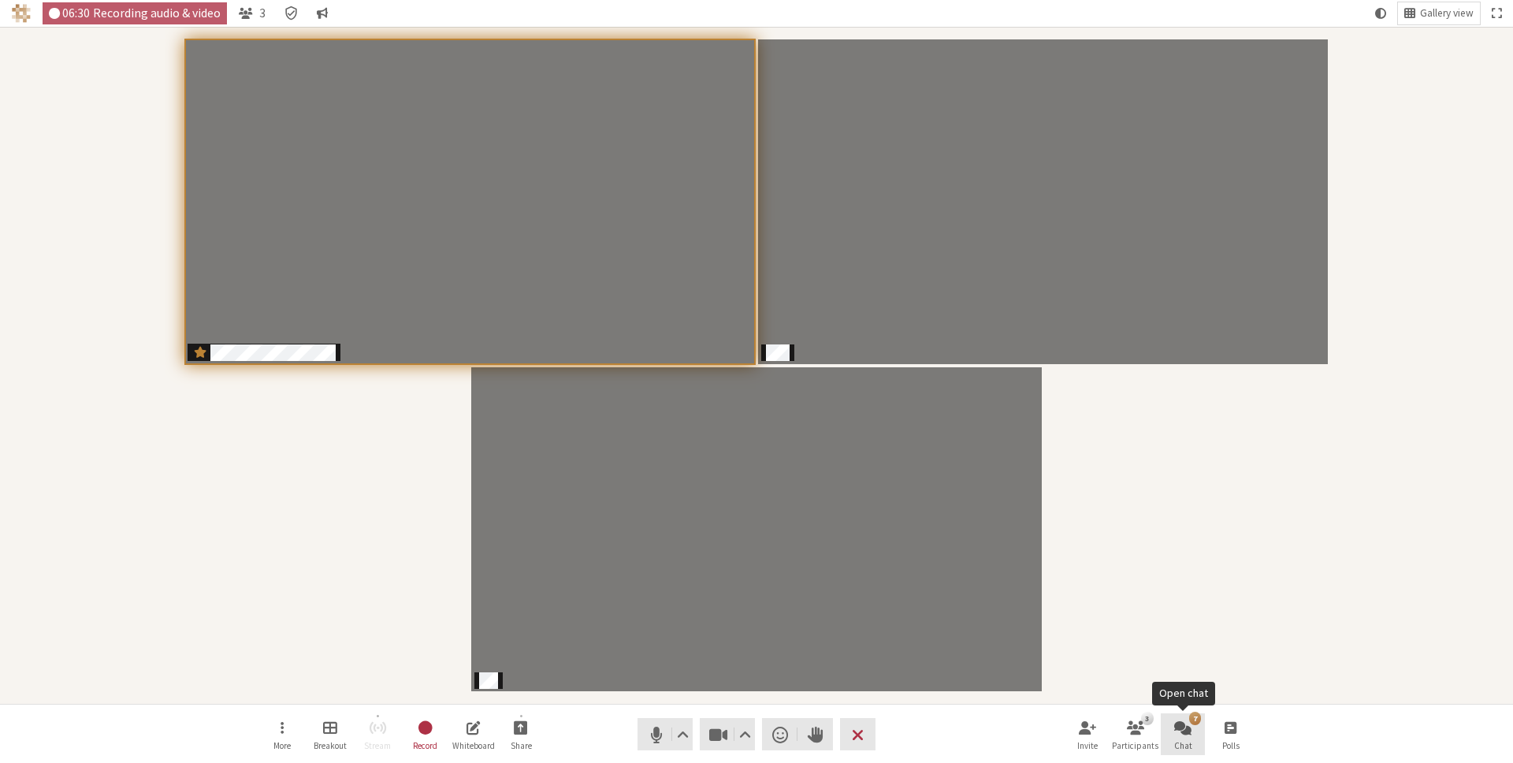
click at [1191, 725] on button "7 Chat" at bounding box center [1183, 734] width 44 height 43
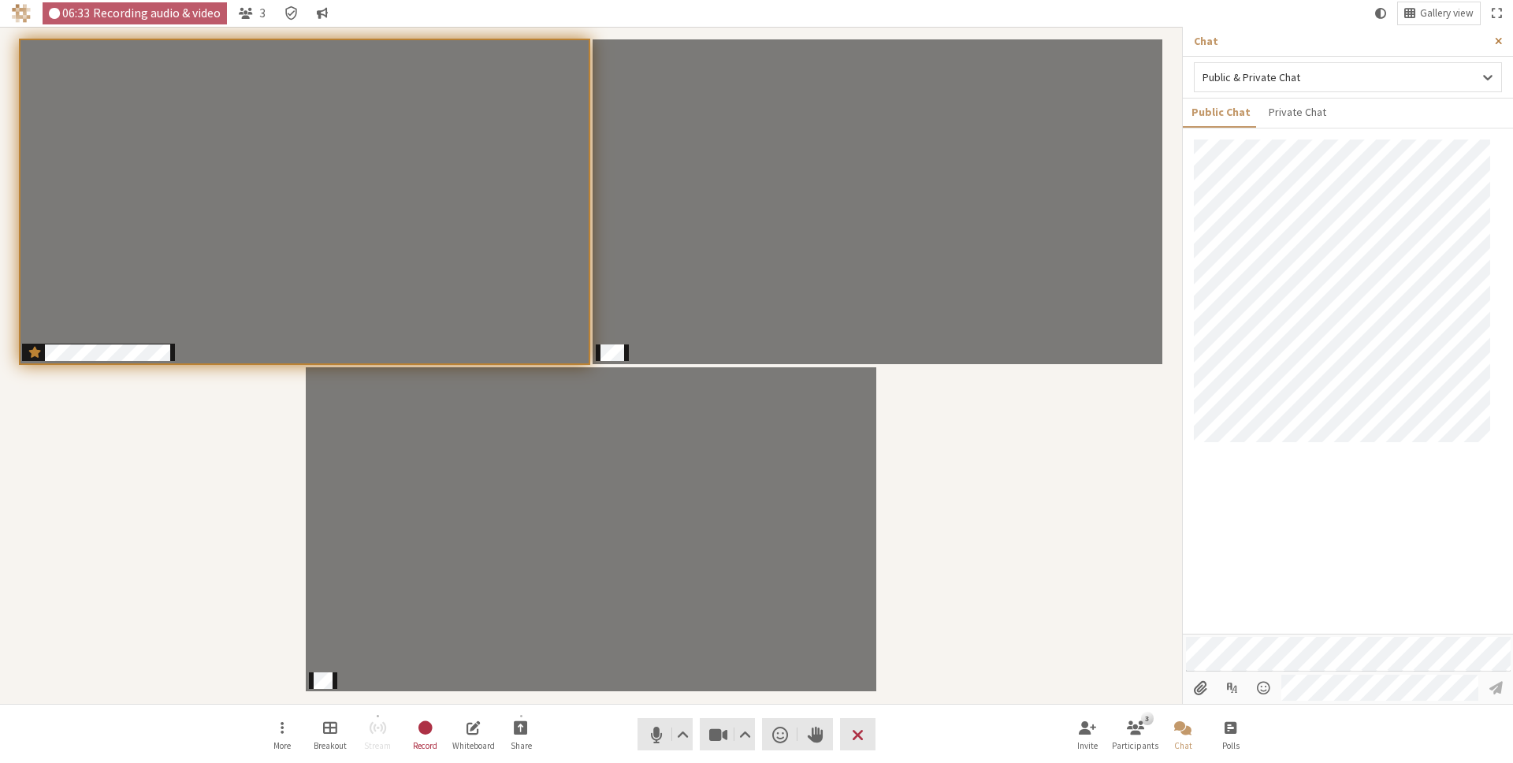
click at [1496, 39] on span "Close sidebar" at bounding box center [1498, 41] width 7 height 12
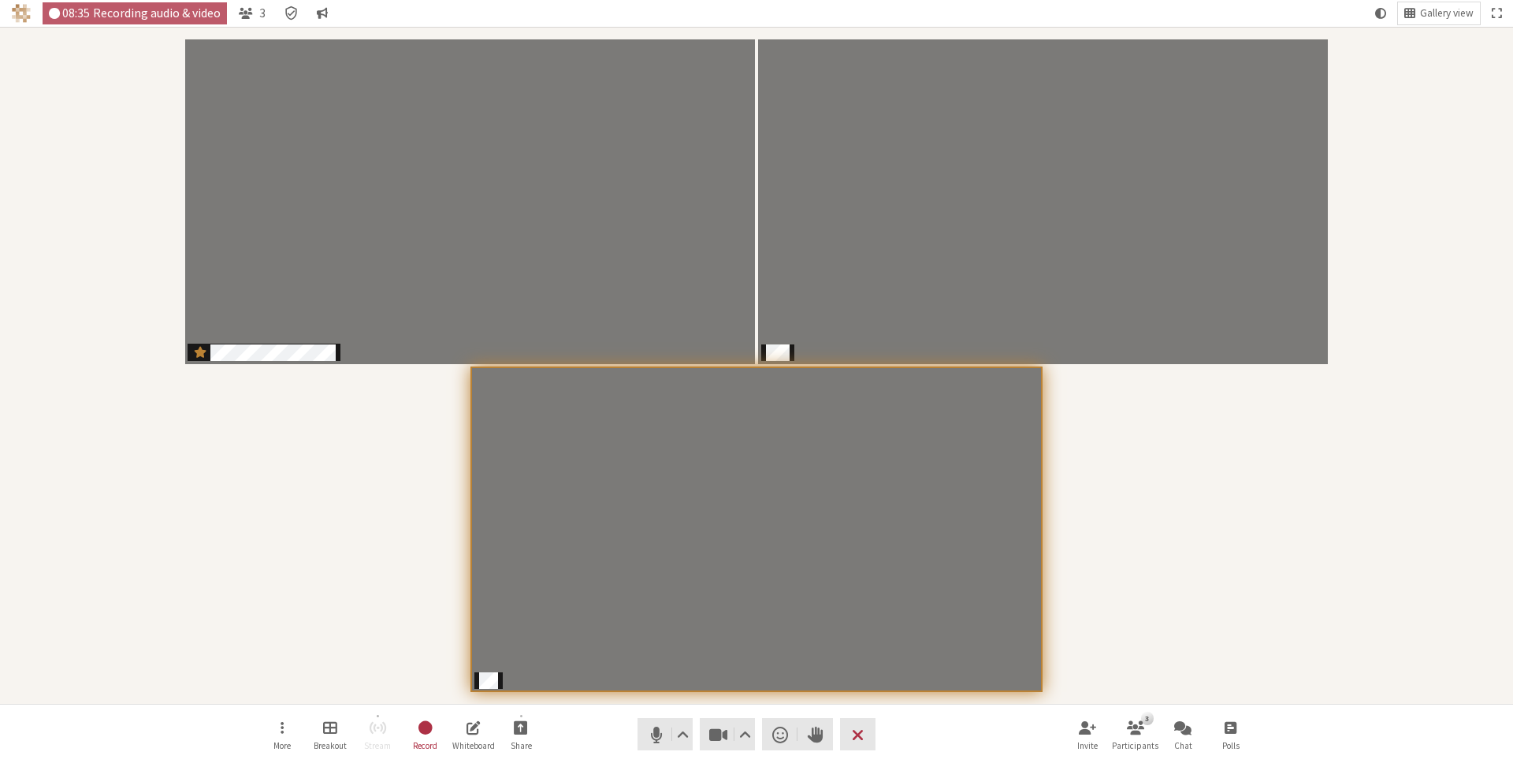
click at [914, 747] on nav "More Breakout Stream Record Whiteboard Share Audio Video Send a reaction Raise …" at bounding box center [756, 733] width 993 height 59
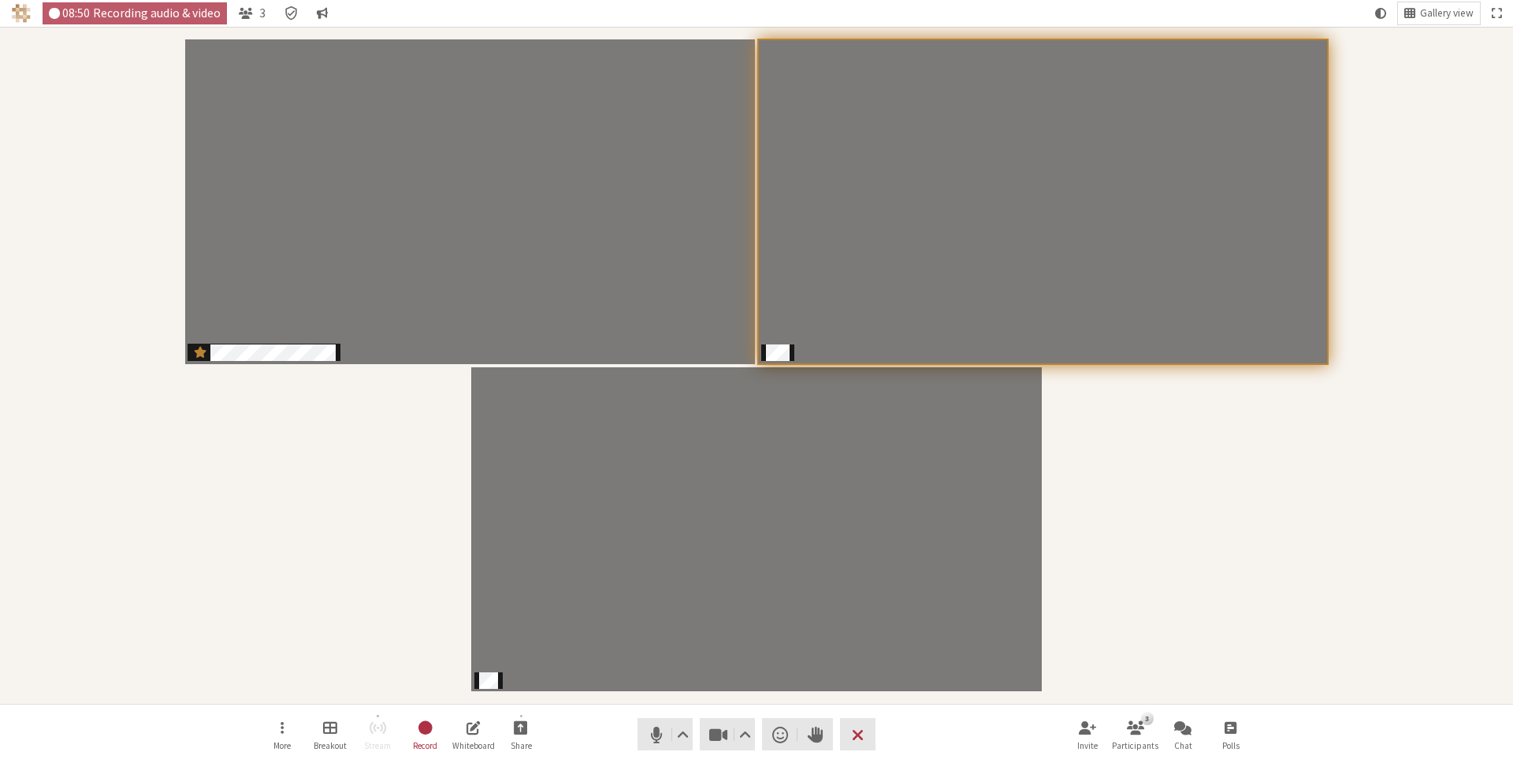
click at [563, 738] on nav "More Breakout Stream Record Whiteboard Share Audio Video Send a reaction Raise …" at bounding box center [756, 733] width 993 height 59
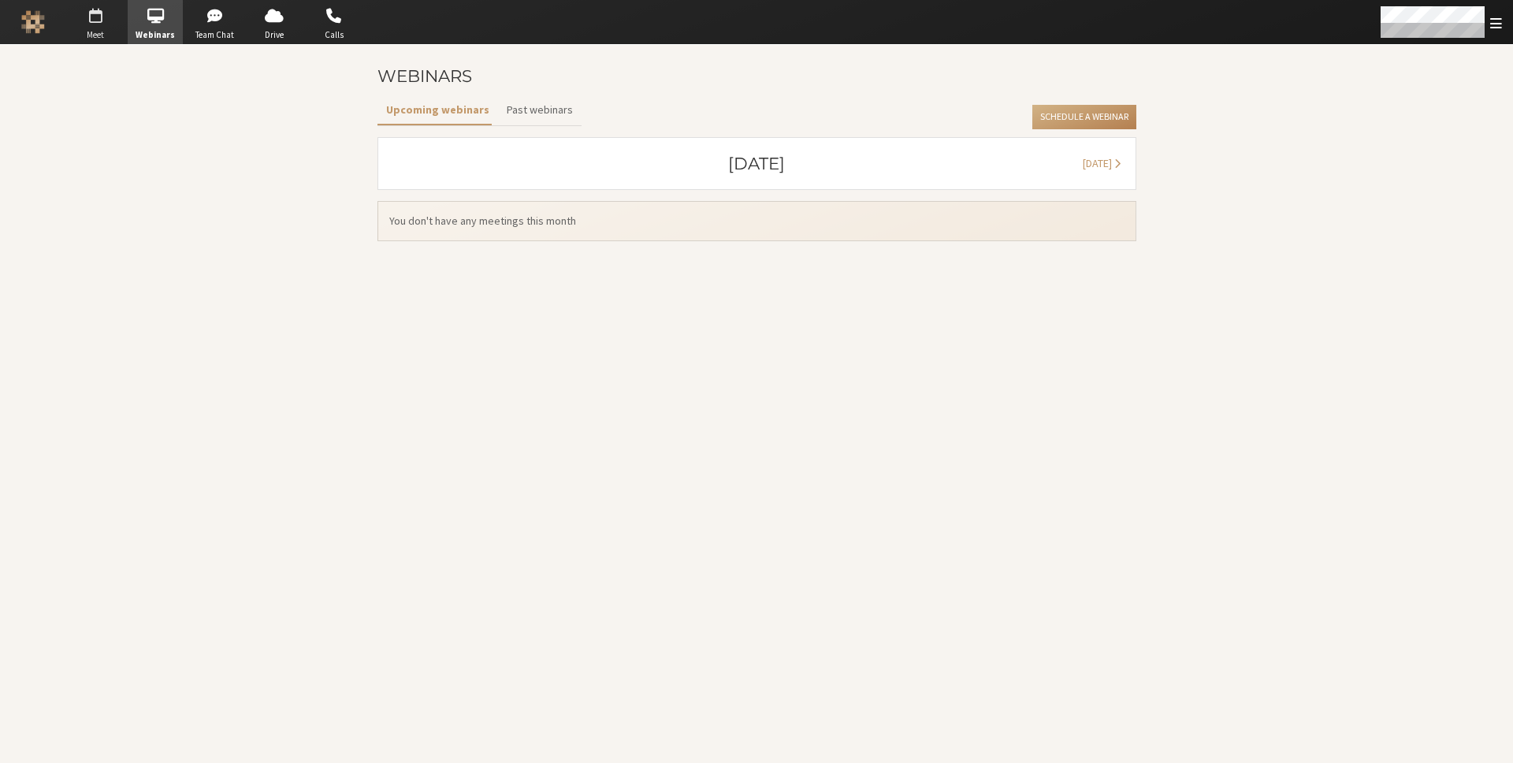
click at [80, 17] on span "button" at bounding box center [95, 15] width 55 height 25
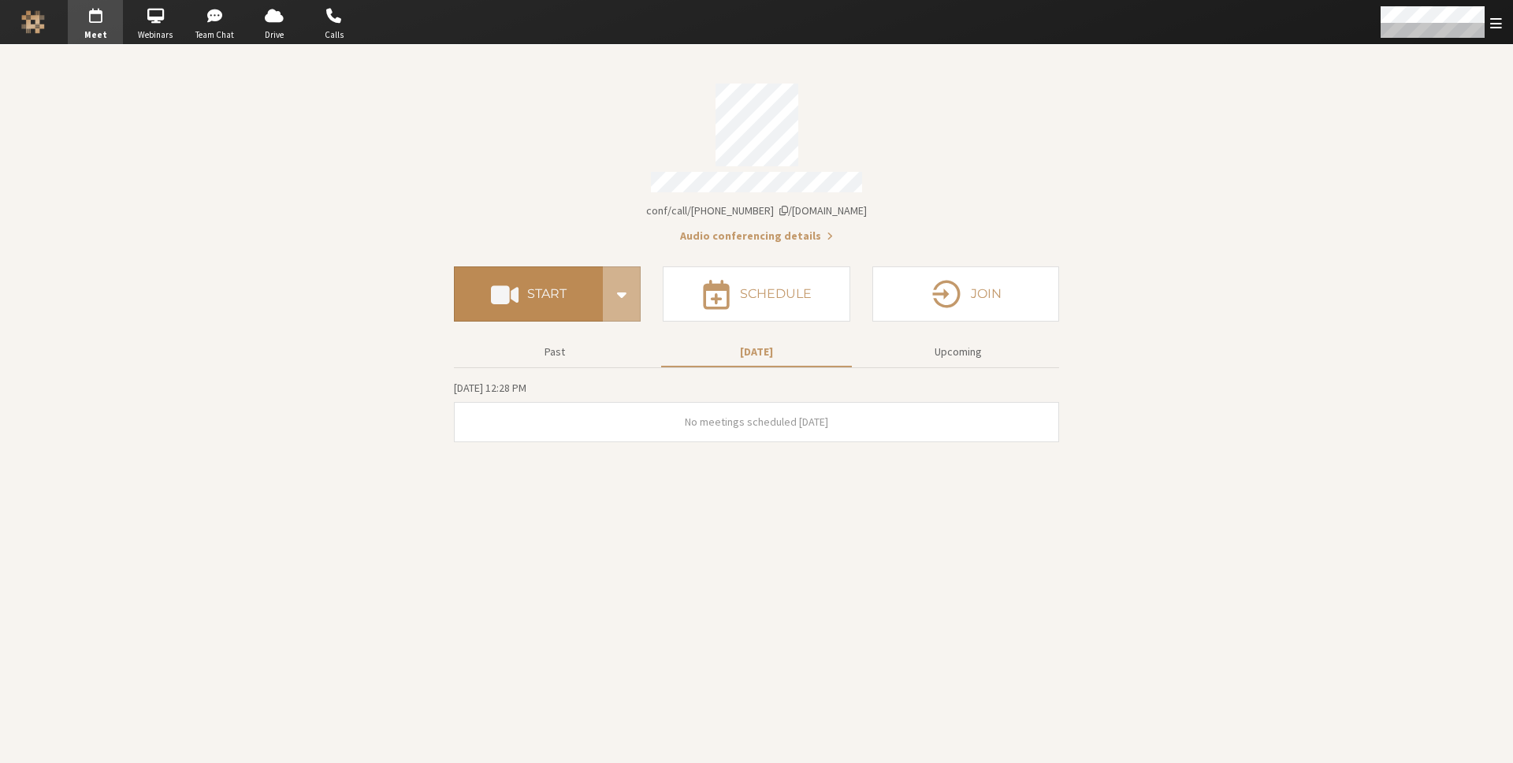
click at [540, 288] on h4 "Start" at bounding box center [546, 294] width 39 height 13
